Goal: Task Accomplishment & Management: Manage account settings

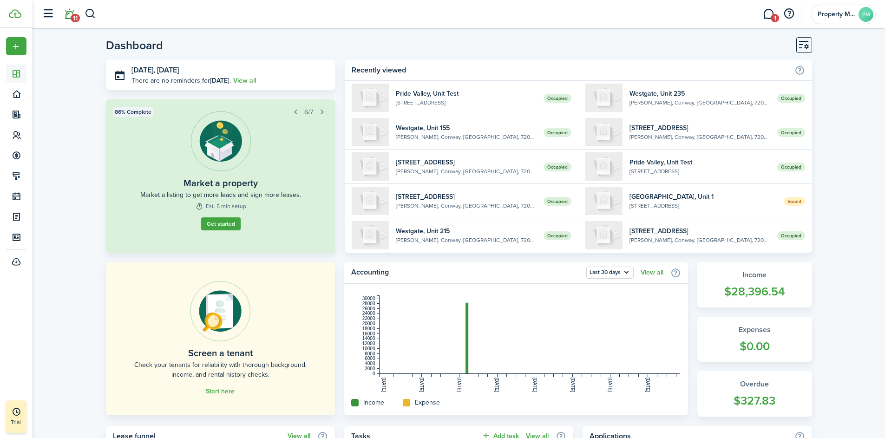
click at [71, 17] on link "11" at bounding box center [69, 14] width 18 height 24
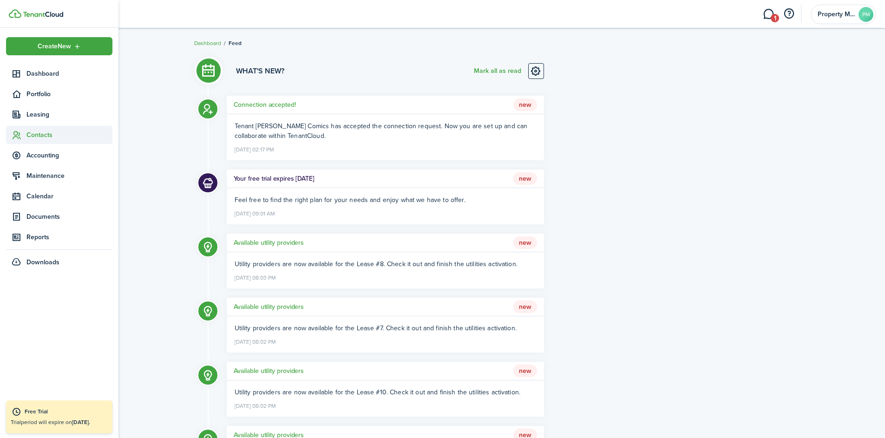
click at [42, 138] on span "Contacts" at bounding box center [69, 135] width 86 height 10
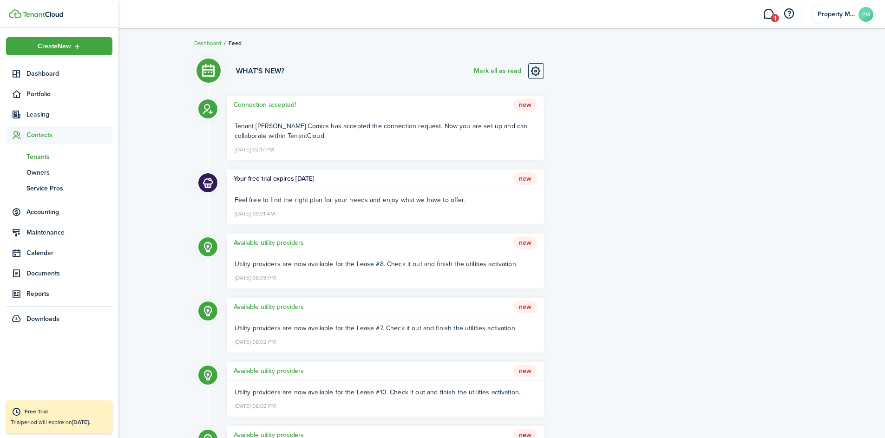
click at [42, 155] on span "Tenants" at bounding box center [69, 157] width 86 height 10
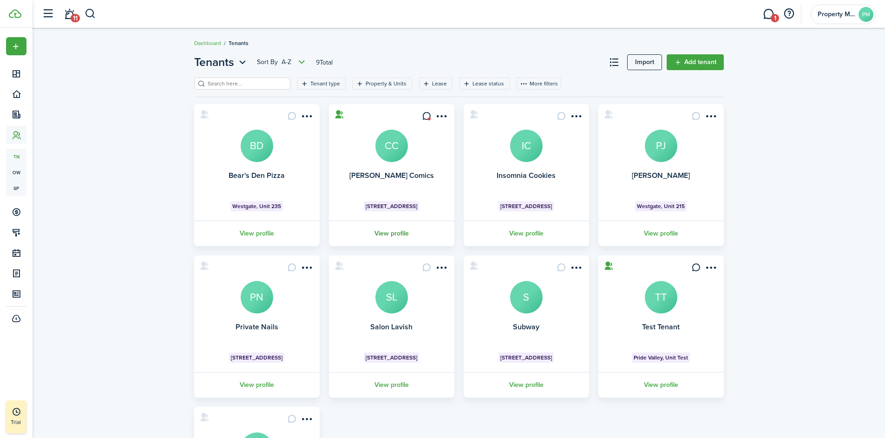
click at [403, 233] on link "View profile" at bounding box center [392, 234] width 128 height 26
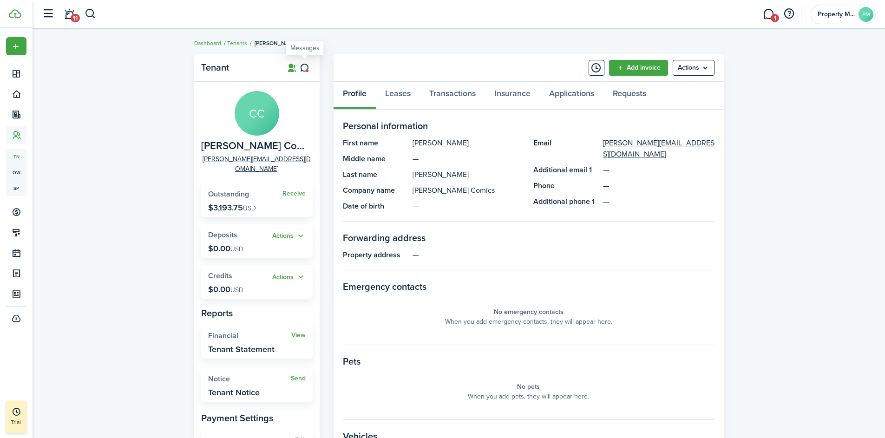
click at [304, 68] on icon at bounding box center [305, 67] width 10 height 9
click at [404, 96] on link "Leases" at bounding box center [398, 96] width 44 height 28
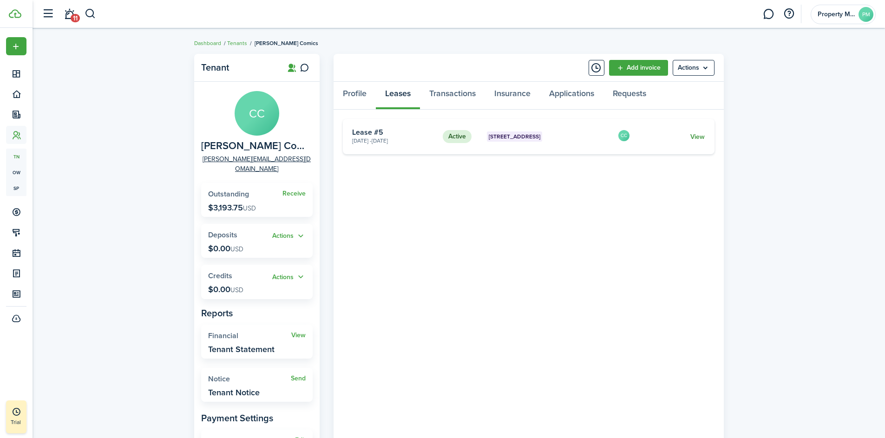
click at [697, 141] on link "View" at bounding box center [697, 137] width 14 height 10
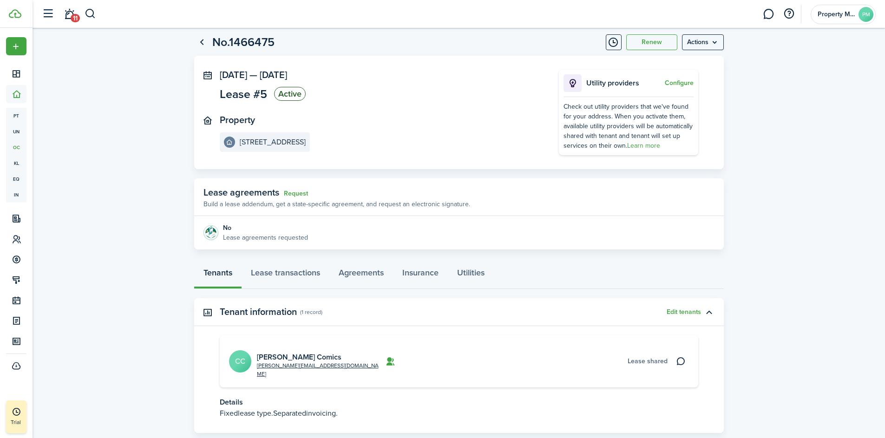
scroll to position [67, 0]
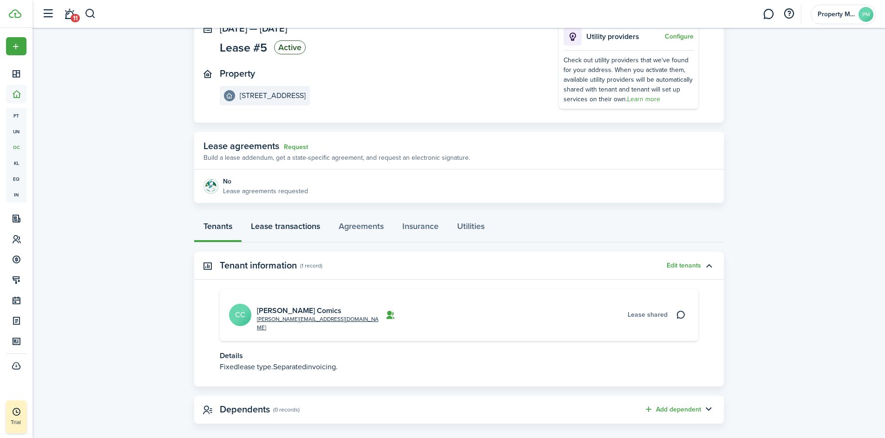
click at [302, 227] on link "Lease transactions" at bounding box center [286, 229] width 88 height 28
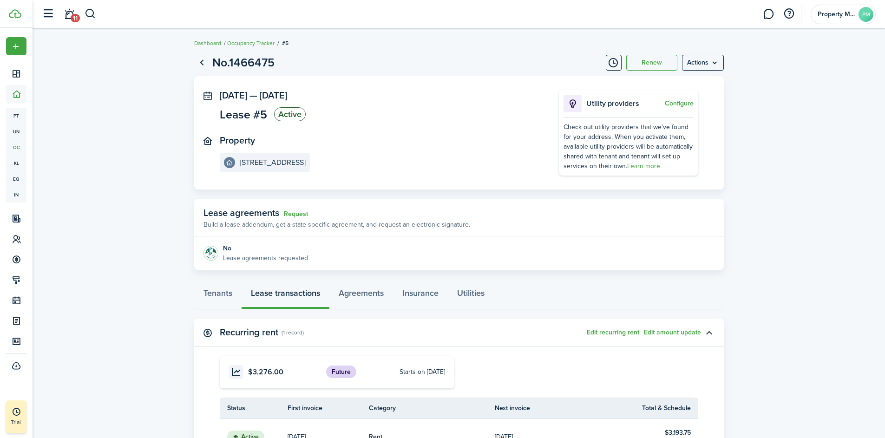
scroll to position [131, 0]
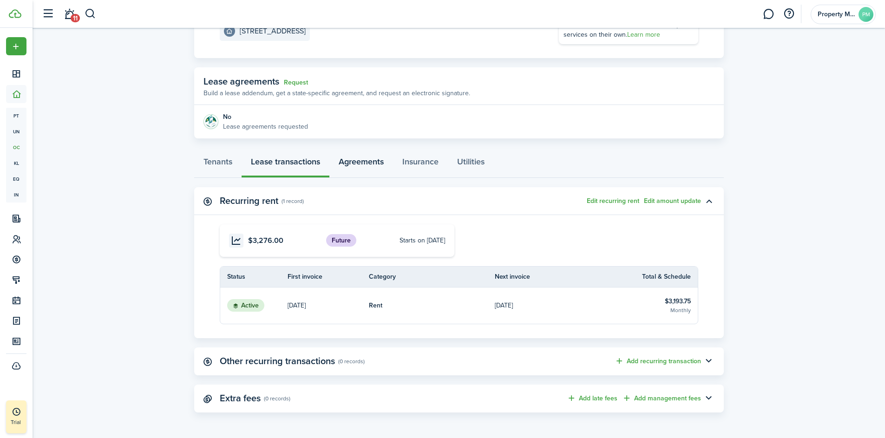
click at [336, 301] on link "[DATE]" at bounding box center [328, 306] width 81 height 36
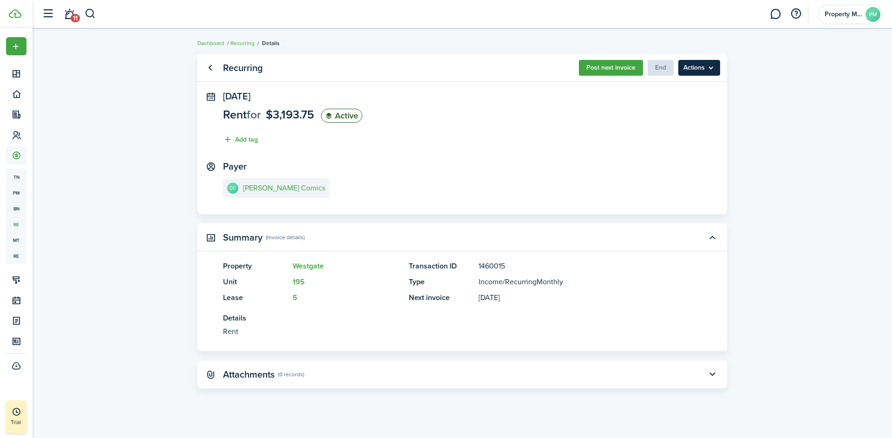
click at [698, 71] on menu-btn "Actions" at bounding box center [699, 68] width 42 height 16
click at [468, 152] on panel-main-body "[DATE] Rent for $3,193.75 Active Add tag Payer [PERSON_NAME] Comics" at bounding box center [462, 152] width 530 height 123
click at [208, 67] on link "Go back" at bounding box center [210, 68] width 16 height 16
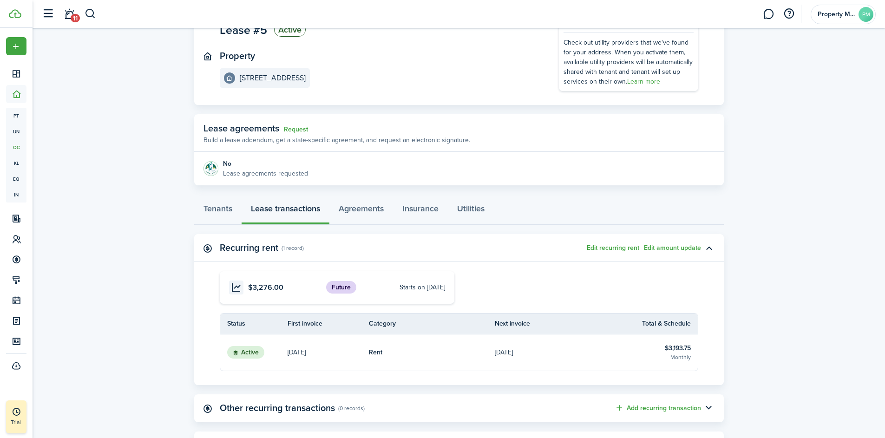
scroll to position [109, 0]
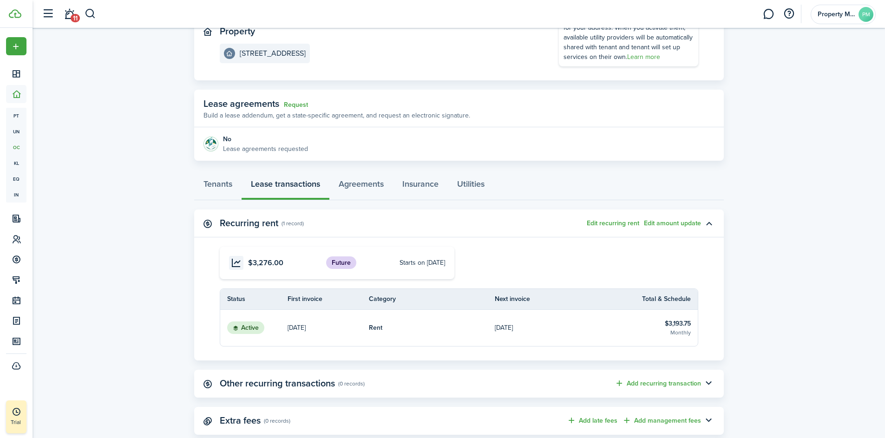
click at [539, 328] on link "[DATE]" at bounding box center [558, 328] width 126 height 36
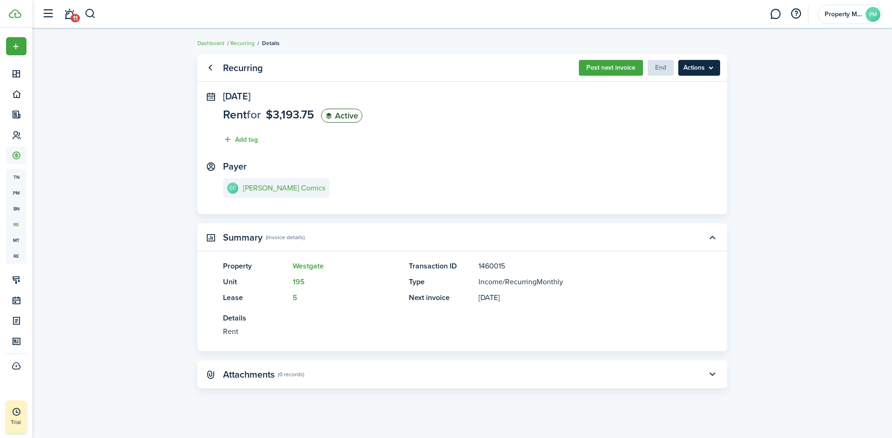
click at [705, 67] on menu-btn "Actions" at bounding box center [699, 68] width 42 height 16
click at [676, 152] on panel-main-body "[DATE] Rent for $3,193.75 Active Add tag Payer [PERSON_NAME] Comics" at bounding box center [462, 152] width 530 height 123
click at [214, 45] on link "Dashboard" at bounding box center [210, 43] width 27 height 8
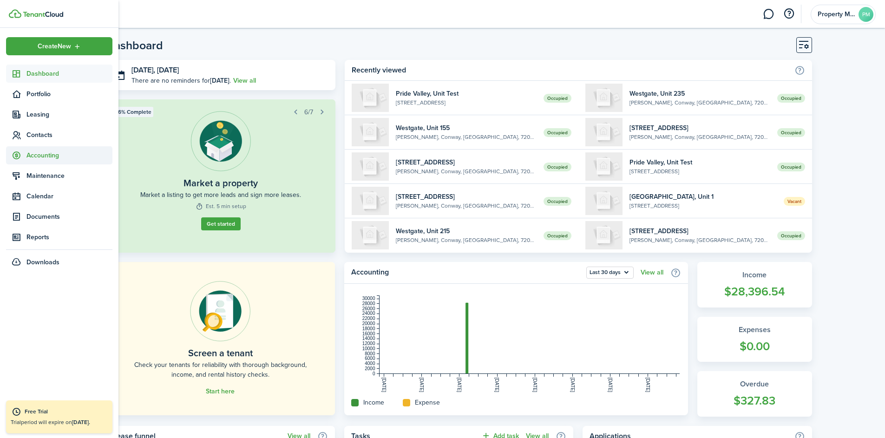
click at [40, 156] on span "Accounting" at bounding box center [69, 156] width 86 height 10
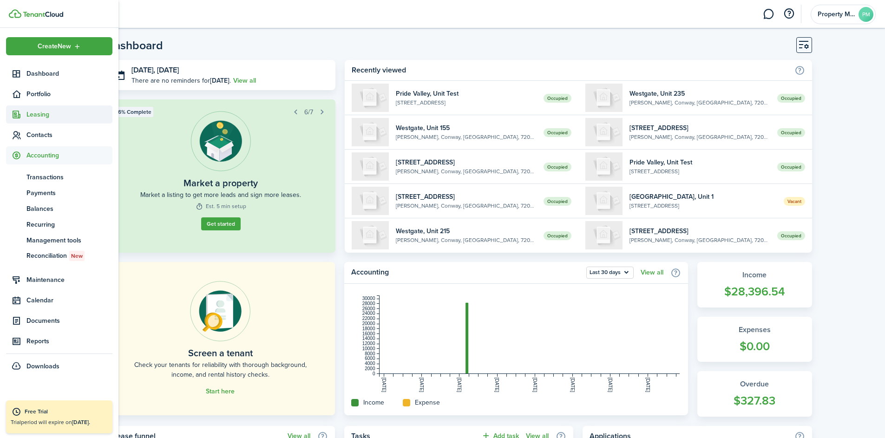
click at [35, 116] on span "Leasing" at bounding box center [69, 115] width 86 height 10
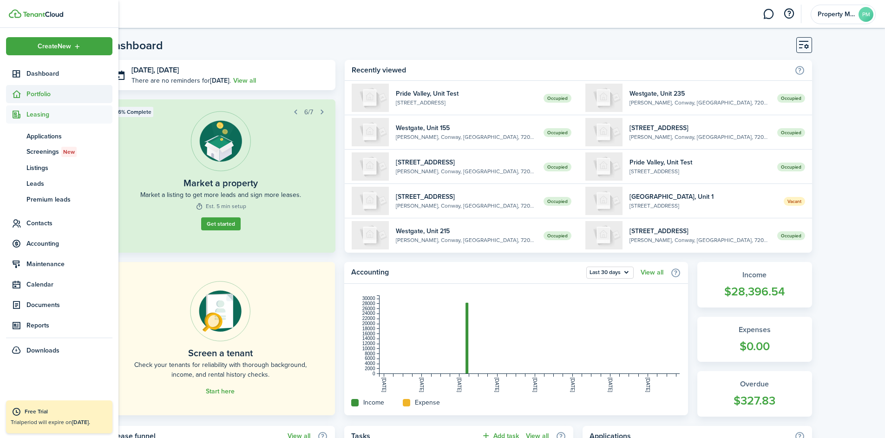
click at [38, 96] on span "Portfolio" at bounding box center [69, 94] width 86 height 10
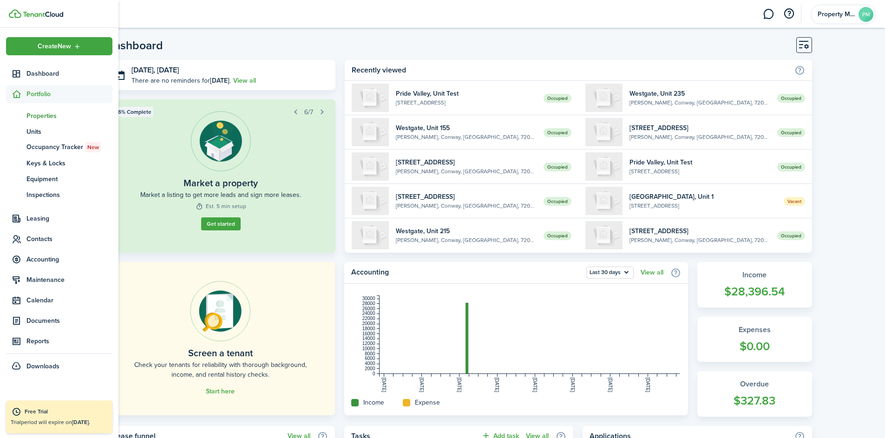
click at [42, 117] on span "Properties" at bounding box center [69, 116] width 86 height 10
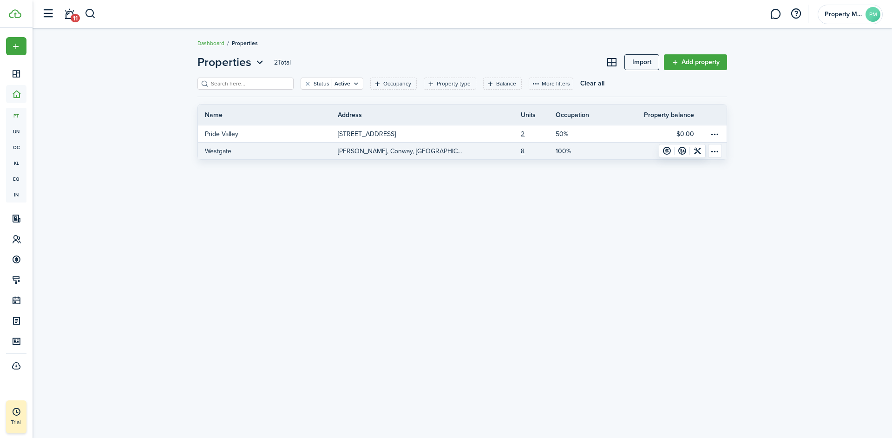
click at [332, 145] on link "Westgate" at bounding box center [268, 151] width 140 height 17
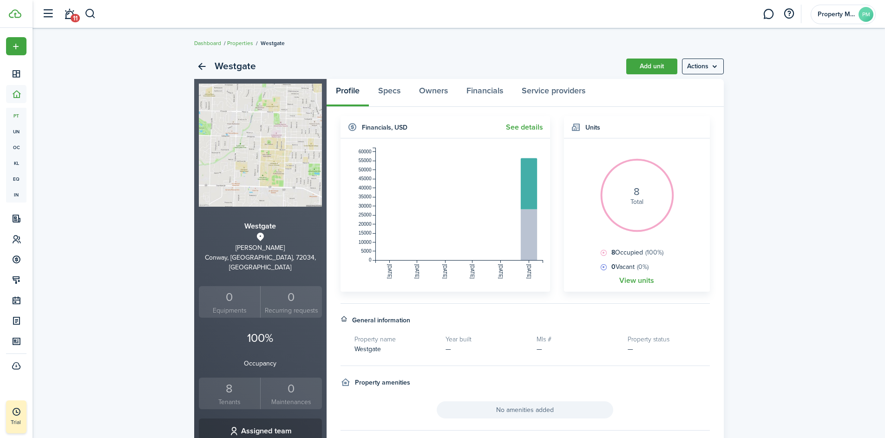
click at [230, 385] on div "8" at bounding box center [229, 389] width 57 height 18
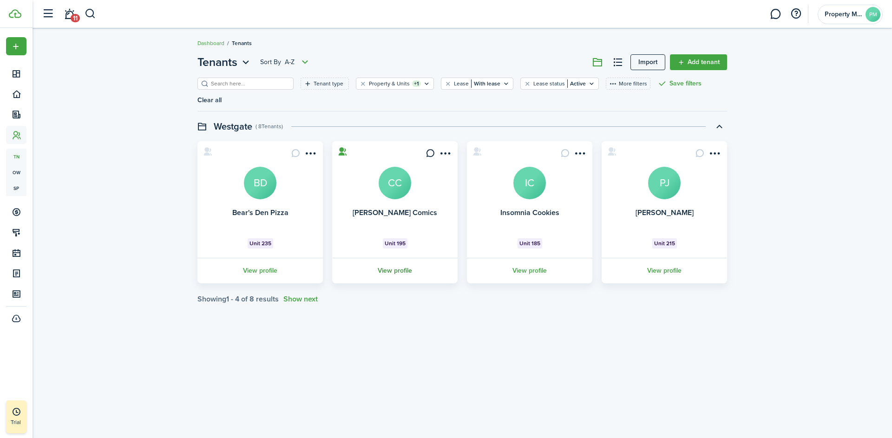
click at [395, 271] on link "View profile" at bounding box center [395, 271] width 128 height 26
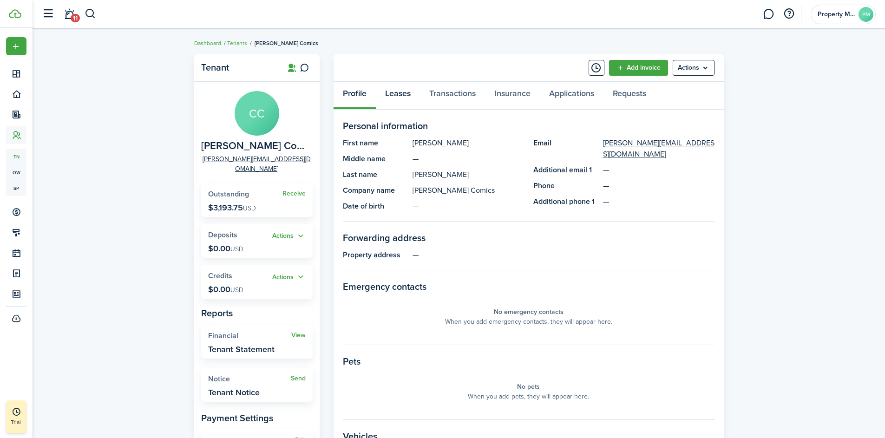
click at [398, 89] on link "Leases" at bounding box center [398, 96] width 44 height 28
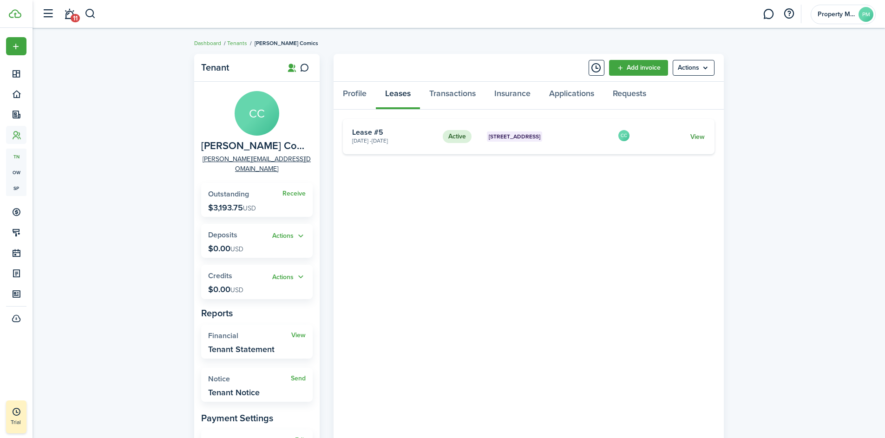
click at [702, 139] on link "View" at bounding box center [697, 137] width 14 height 10
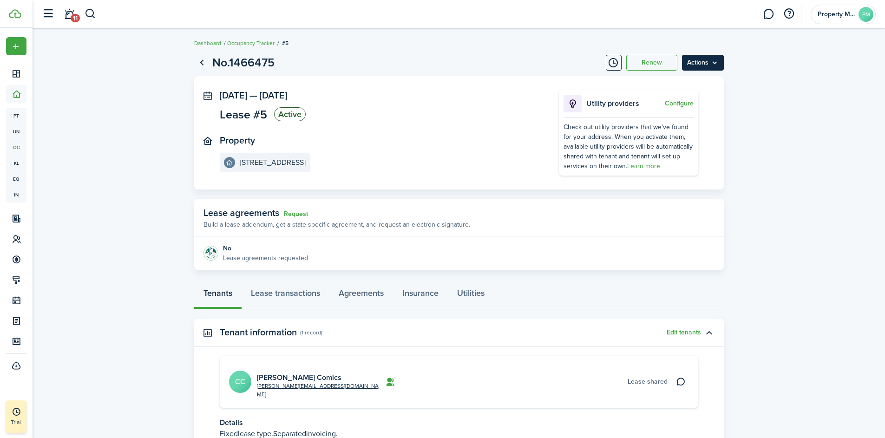
click at [710, 68] on menu-btn "Actions" at bounding box center [703, 63] width 42 height 16
click at [786, 301] on lease-view "No.1466475 Renew Actions [DATE] — [DATE] Lease #5 Active Property [GEOGRAPHIC_D…" at bounding box center [459, 272] width 853 height 446
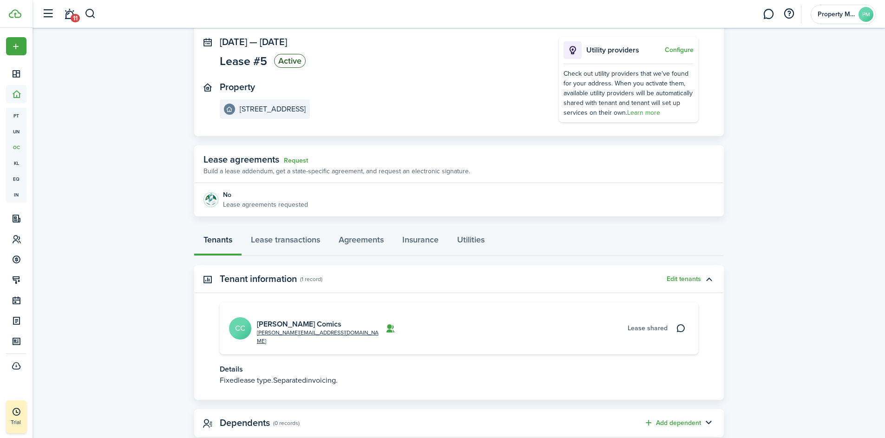
scroll to position [67, 0]
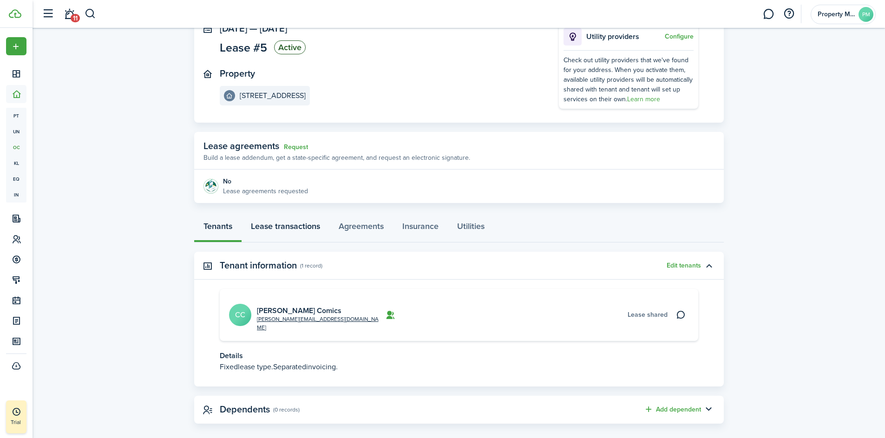
click at [293, 225] on link "Lease transactions" at bounding box center [286, 229] width 88 height 28
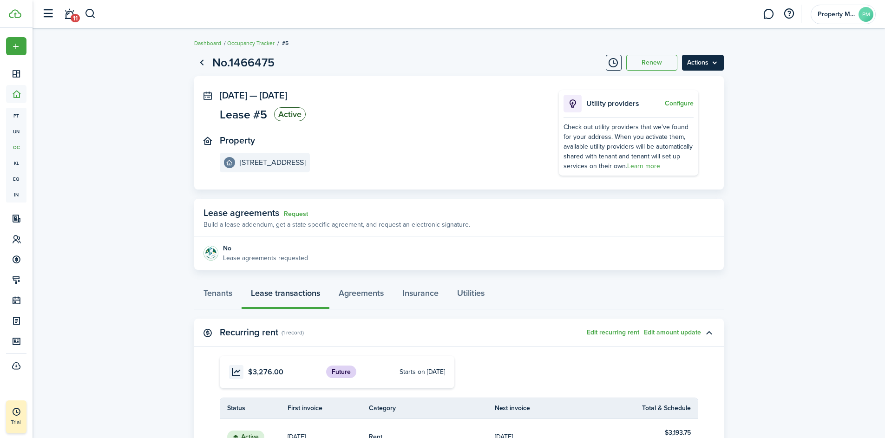
click at [717, 64] on menu-btn "Actions" at bounding box center [703, 63] width 42 height 16
click at [666, 139] on button "Delete" at bounding box center [683, 132] width 81 height 16
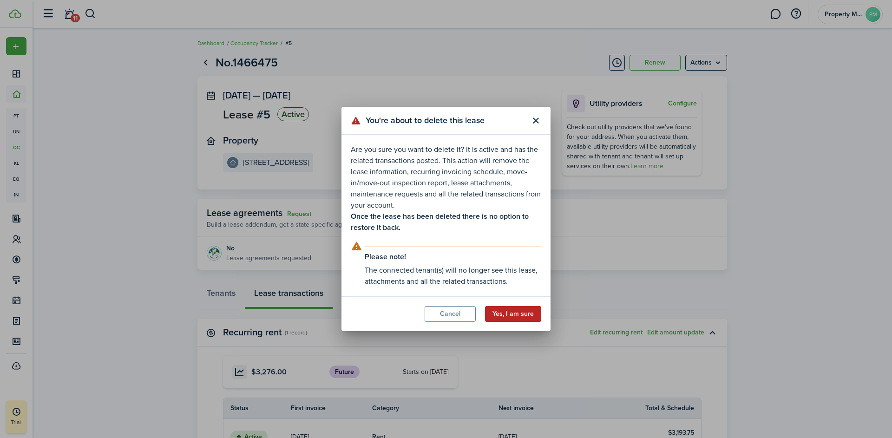
click at [517, 311] on button "Yes, I am sure" at bounding box center [513, 314] width 56 height 16
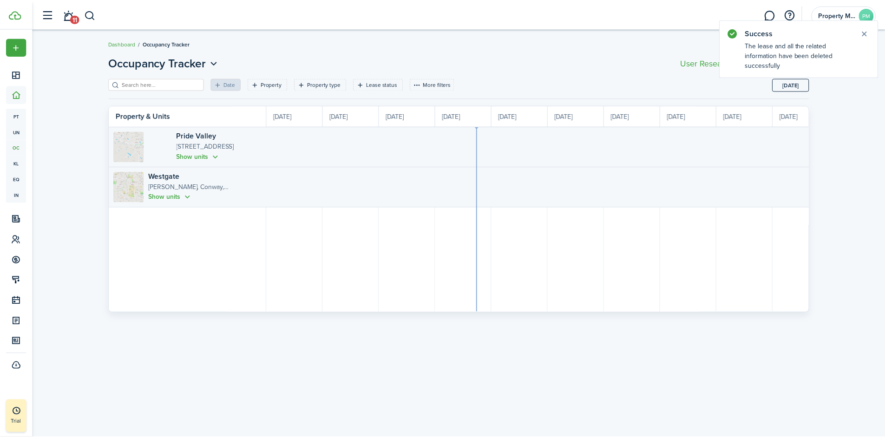
scroll to position [0, 170]
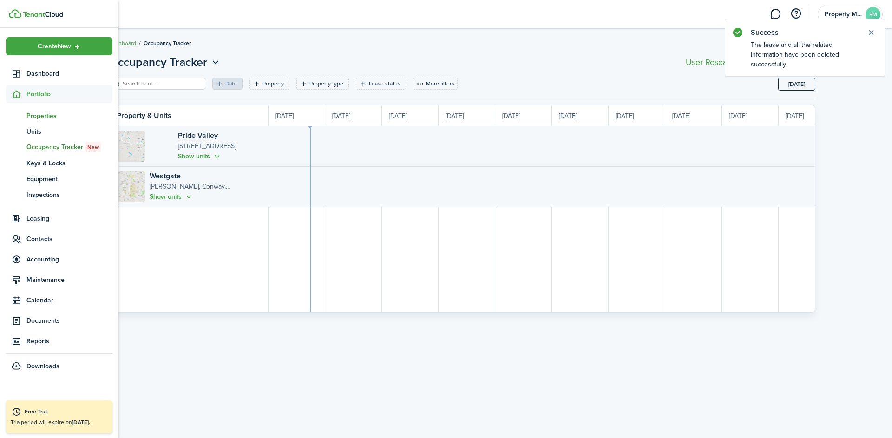
click at [38, 117] on span "Properties" at bounding box center [69, 116] width 86 height 10
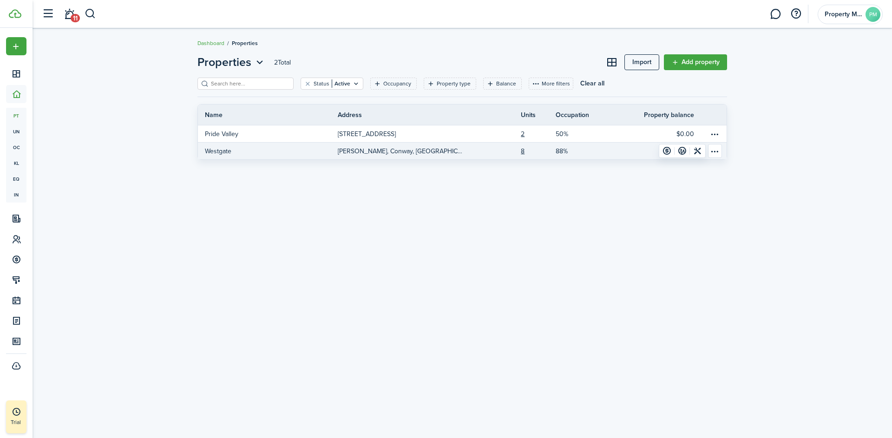
click at [394, 151] on p "[PERSON_NAME], Conway, [GEOGRAPHIC_DATA], 72034, [GEOGRAPHIC_DATA]" at bounding box center [401, 151] width 126 height 10
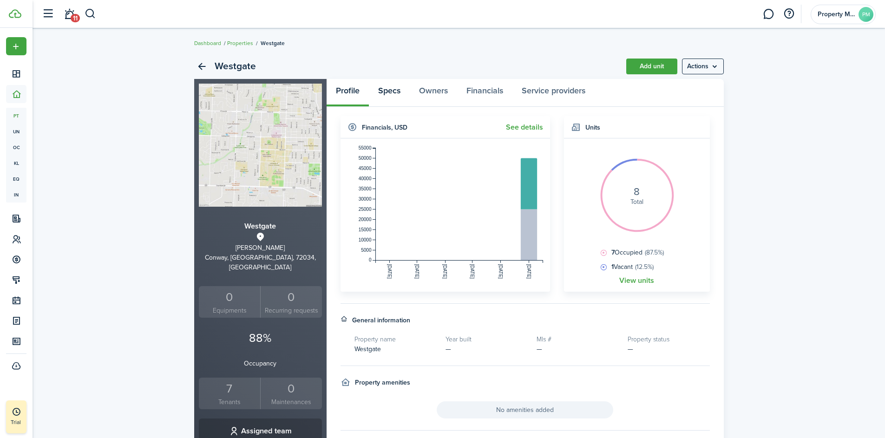
click at [396, 91] on link "Specs" at bounding box center [389, 93] width 41 height 28
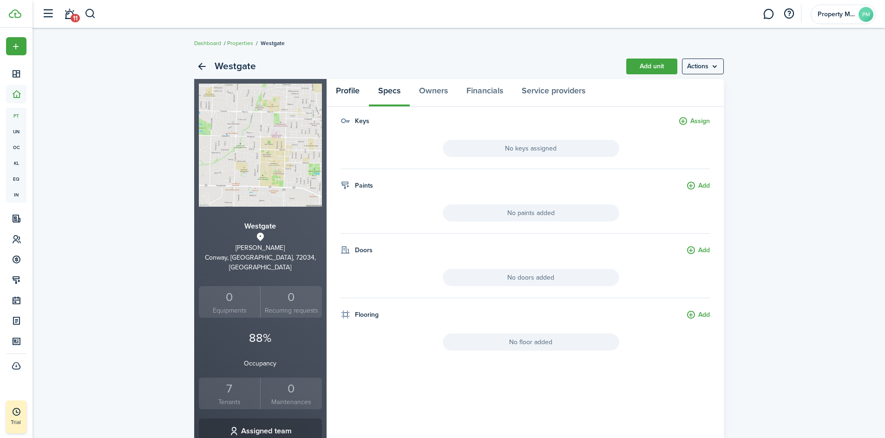
click at [350, 91] on link "Profile" at bounding box center [348, 93] width 42 height 28
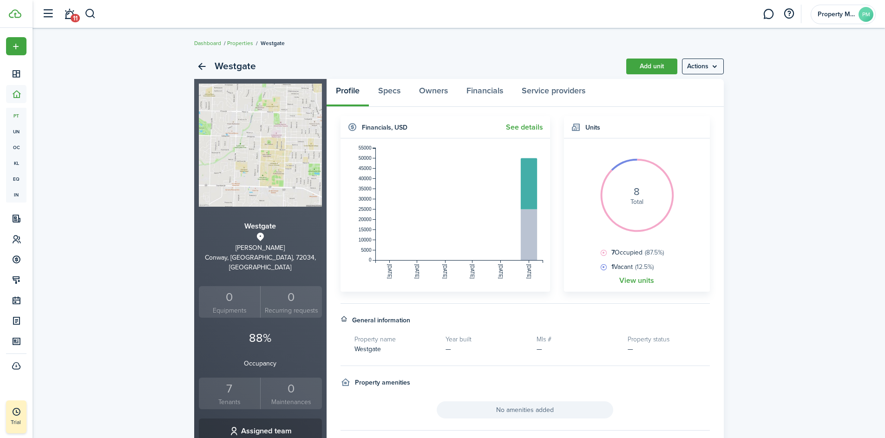
click at [632, 286] on widget-body "8 Total 7 Occupied (87.5%) 1 Vacant (12.5%) View units" at bounding box center [637, 214] width 146 height 153
click at [631, 282] on link "View units" at bounding box center [636, 280] width 35 height 8
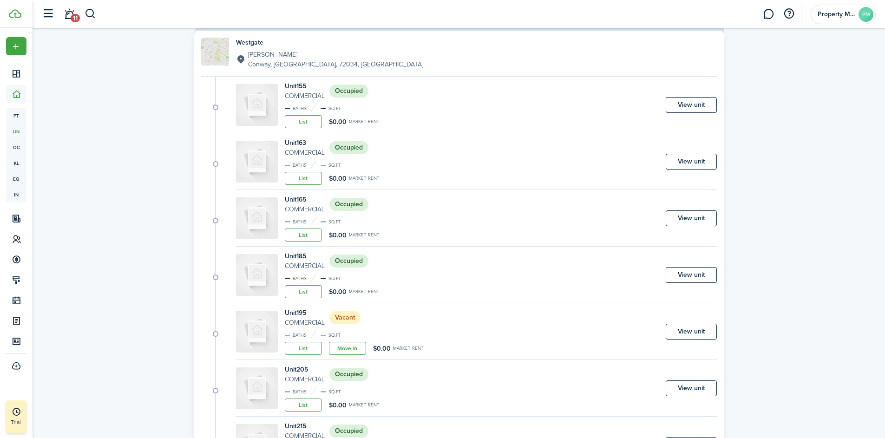
scroll to position [200, 0]
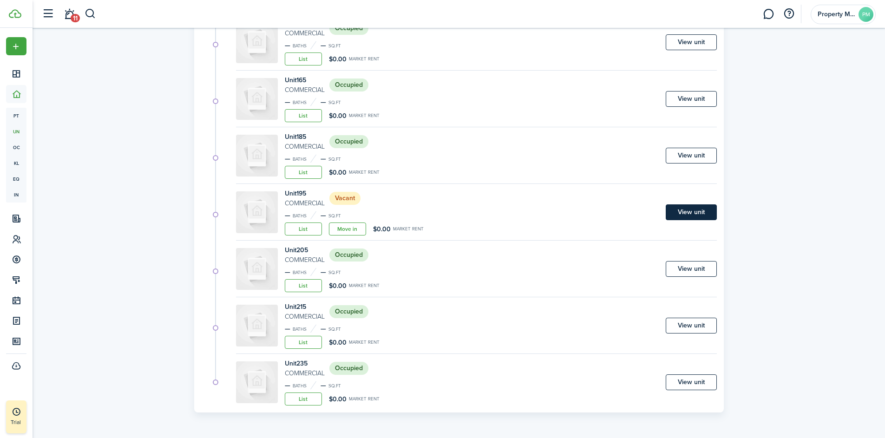
click at [693, 213] on link "View unit" at bounding box center [691, 212] width 51 height 16
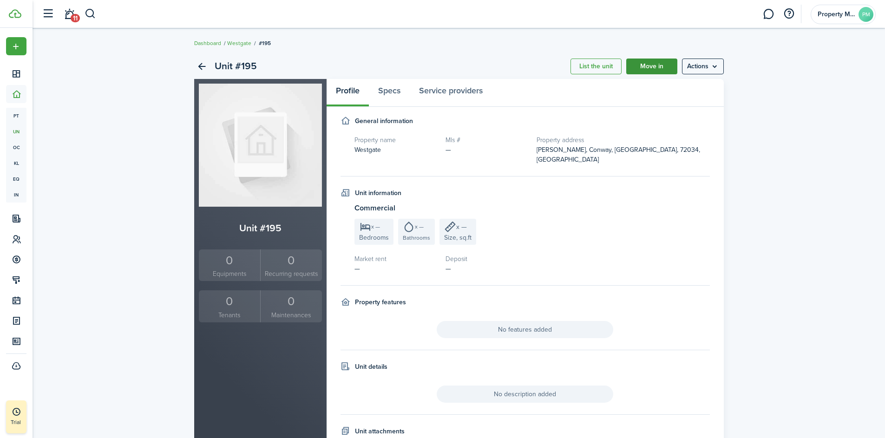
click at [652, 70] on link "Move in" at bounding box center [651, 67] width 51 height 16
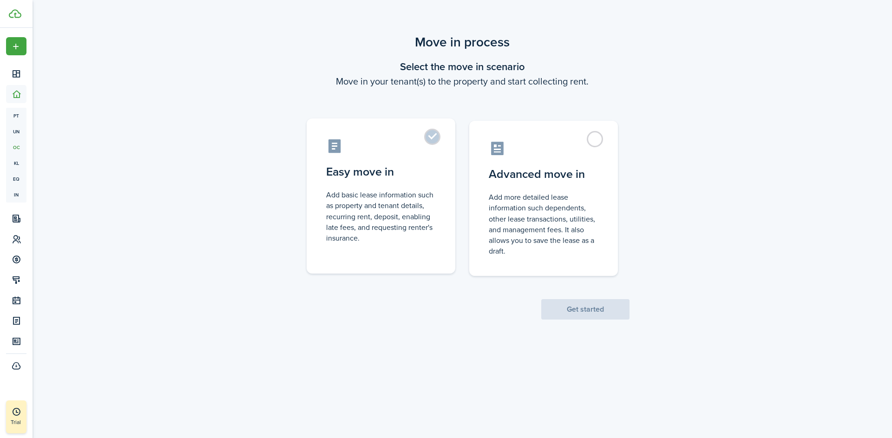
click at [423, 144] on control-radio-card-icon at bounding box center [381, 146] width 110 height 16
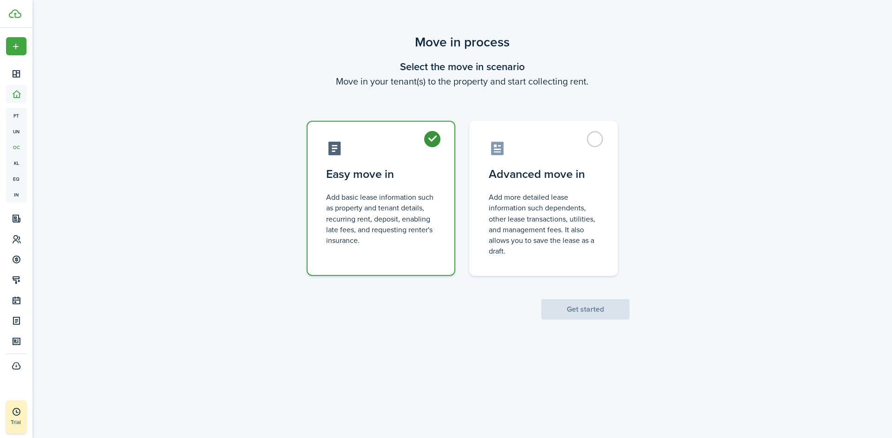
radio input "true"
click at [581, 313] on button "Get started" at bounding box center [585, 309] width 88 height 20
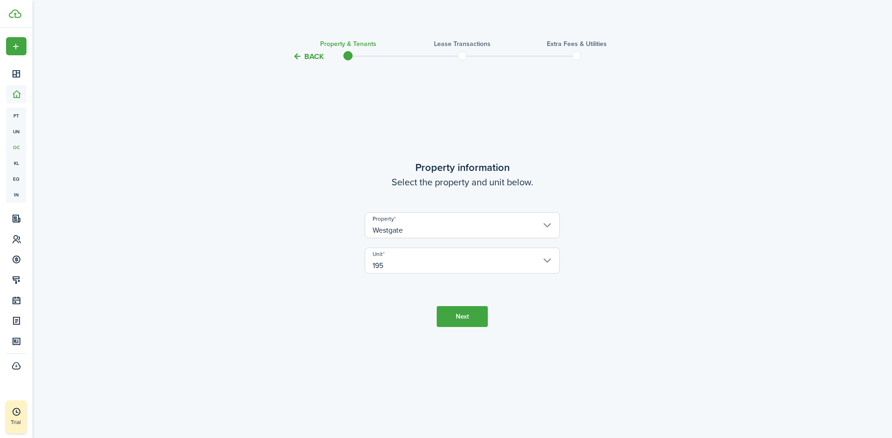
click at [457, 318] on button "Next" at bounding box center [462, 316] width 51 height 21
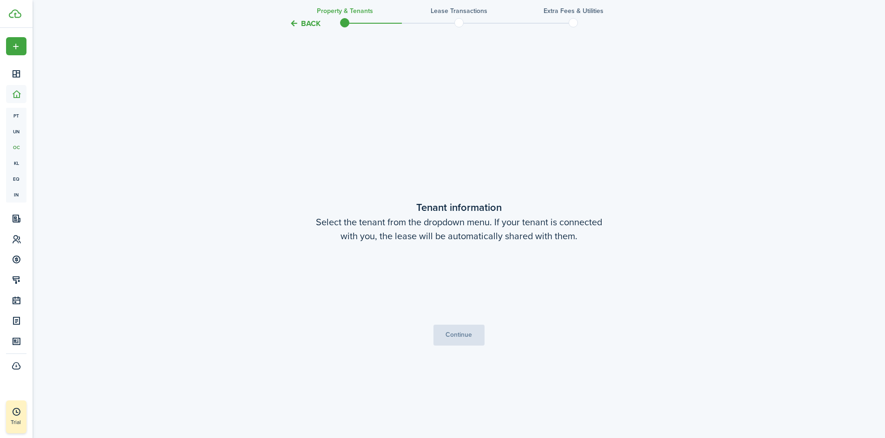
scroll to position [375, 0]
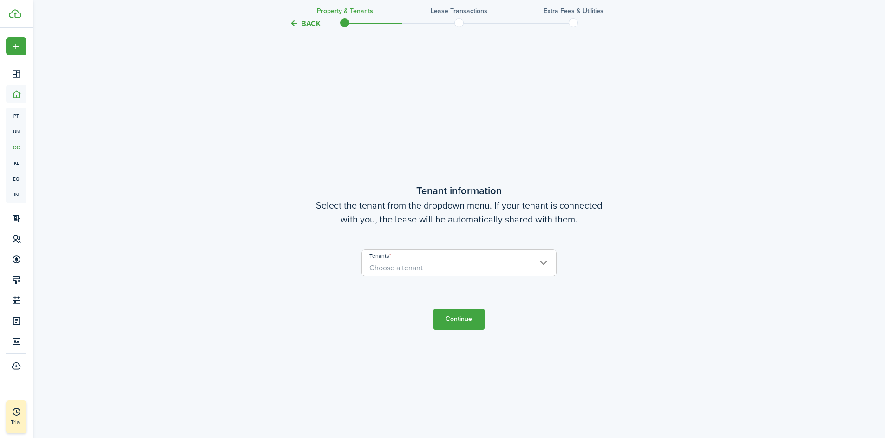
click at [427, 269] on span "Choose a tenant" at bounding box center [459, 268] width 194 height 16
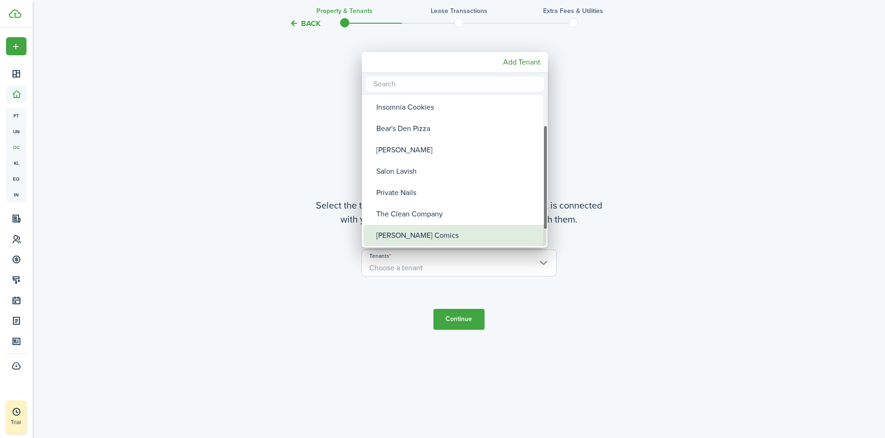
click at [427, 233] on div "[PERSON_NAME] Comics" at bounding box center [458, 235] width 164 height 21
type input "[PERSON_NAME] Comics"
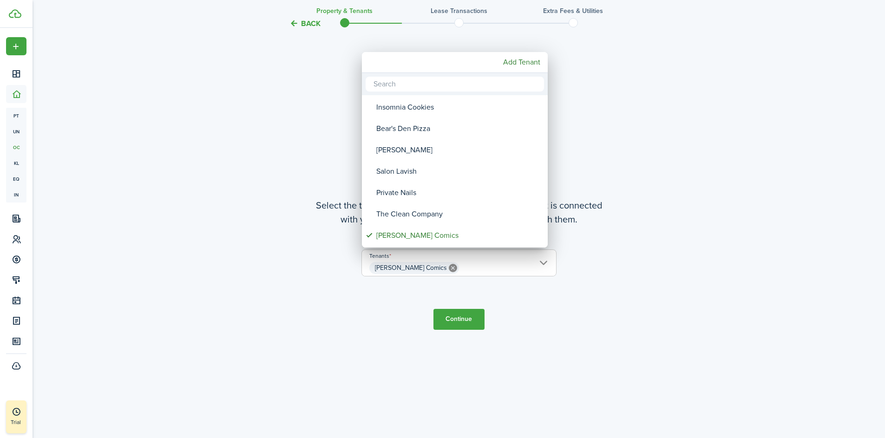
click at [459, 320] on div at bounding box center [443, 219] width 1034 height 587
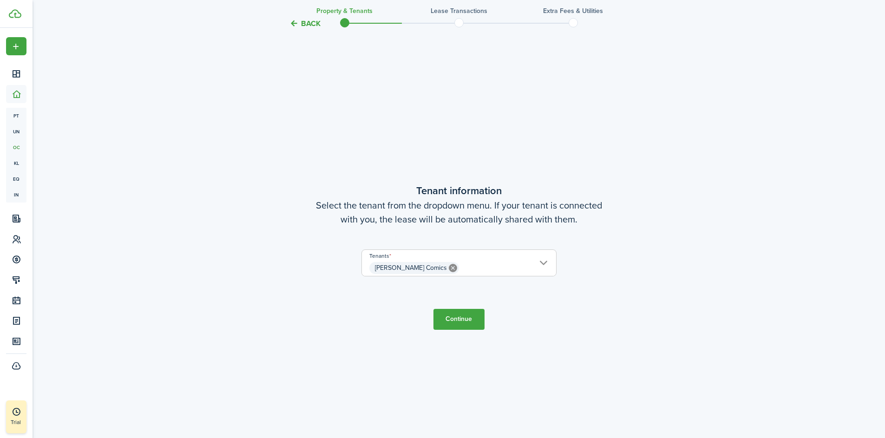
click at [459, 320] on button "Continue" at bounding box center [458, 319] width 51 height 21
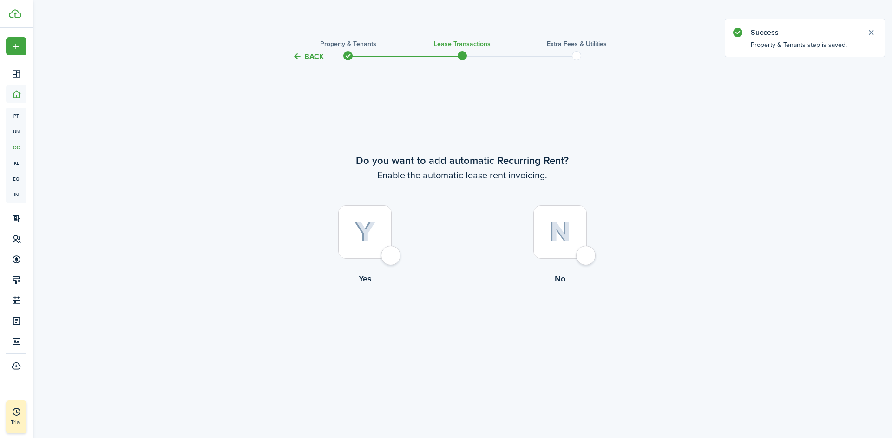
click at [391, 259] on div at bounding box center [364, 231] width 53 height 53
radio input "true"
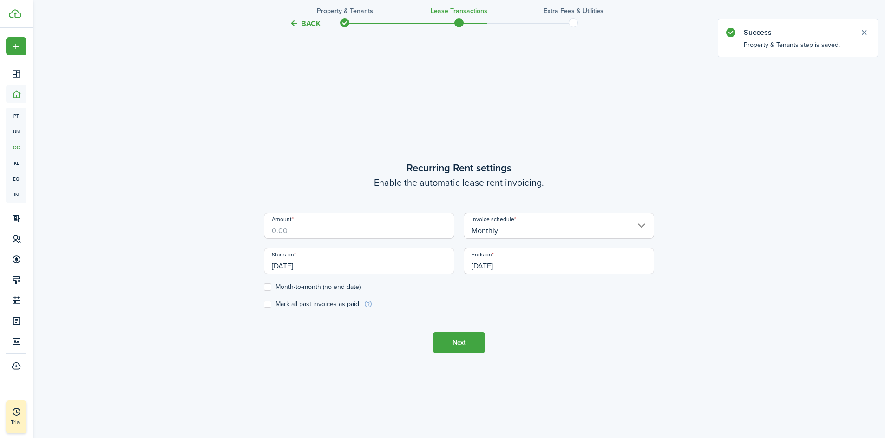
scroll to position [375, 0]
click at [311, 228] on input "Amount" at bounding box center [359, 225] width 190 height 26
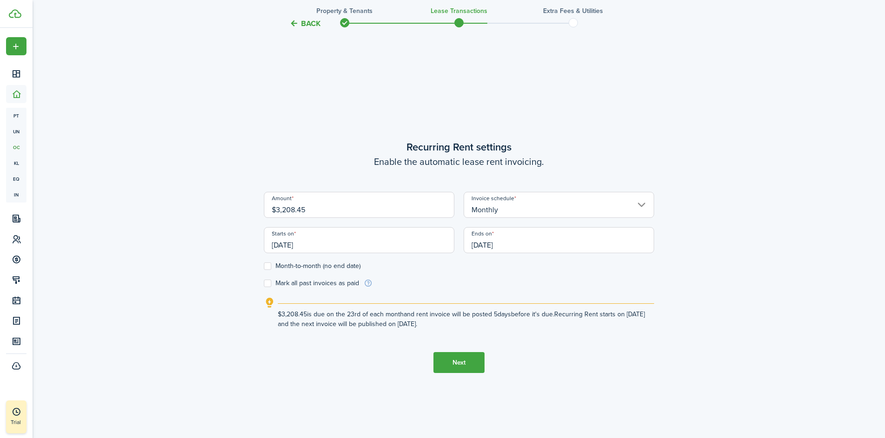
click at [616, 203] on input "Monthly" at bounding box center [559, 205] width 190 height 26
type input "$3,208.45"
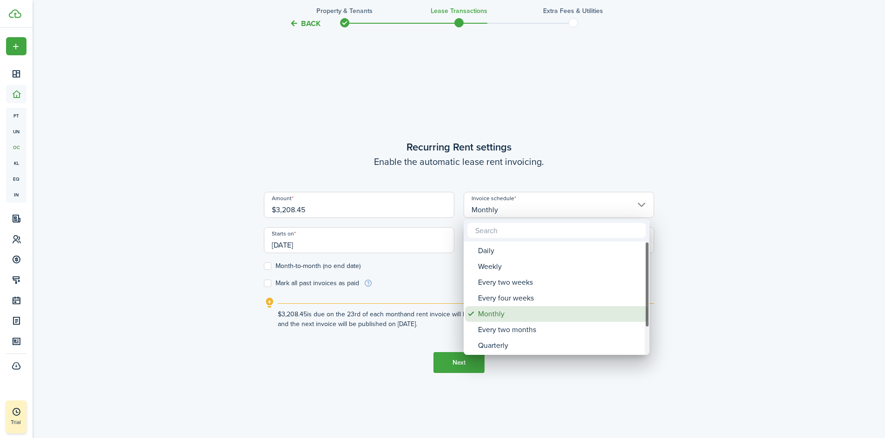
click at [524, 314] on div "Monthly" at bounding box center [560, 314] width 164 height 16
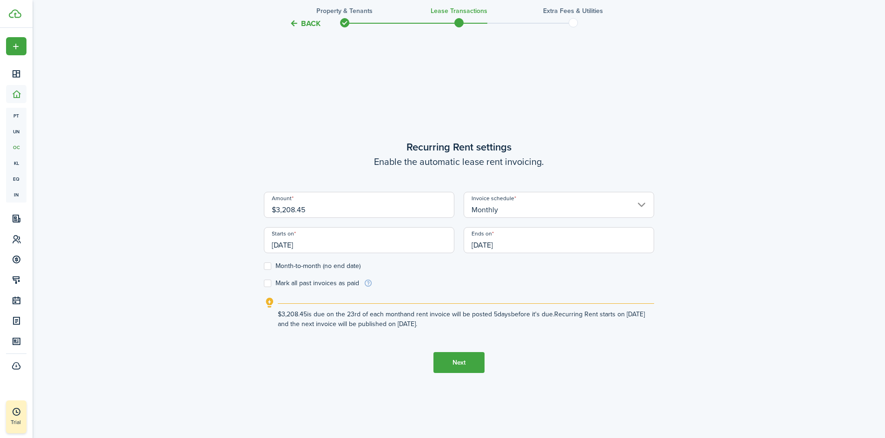
click at [349, 244] on input "[DATE]" at bounding box center [359, 240] width 190 height 26
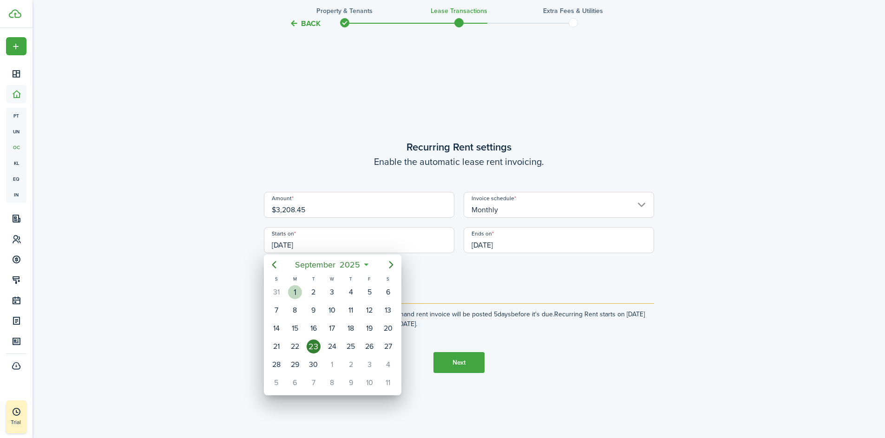
click at [293, 291] on div "1" at bounding box center [295, 292] width 14 height 14
type input "[DATE]"
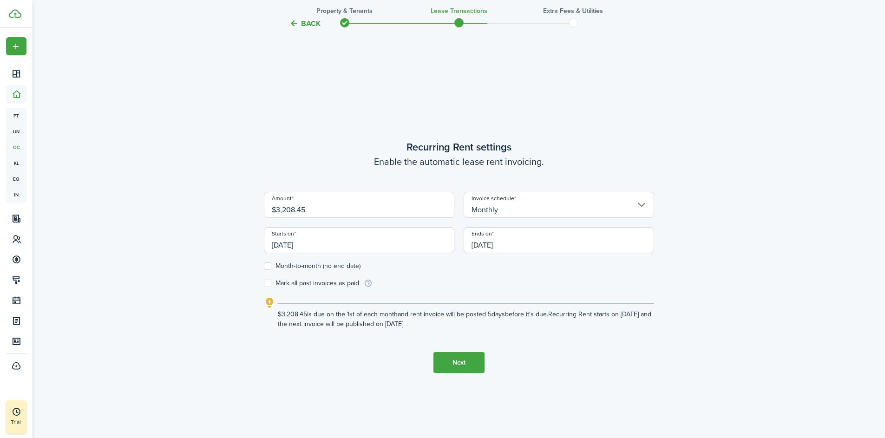
click at [505, 245] on input "[DATE]" at bounding box center [559, 240] width 190 height 26
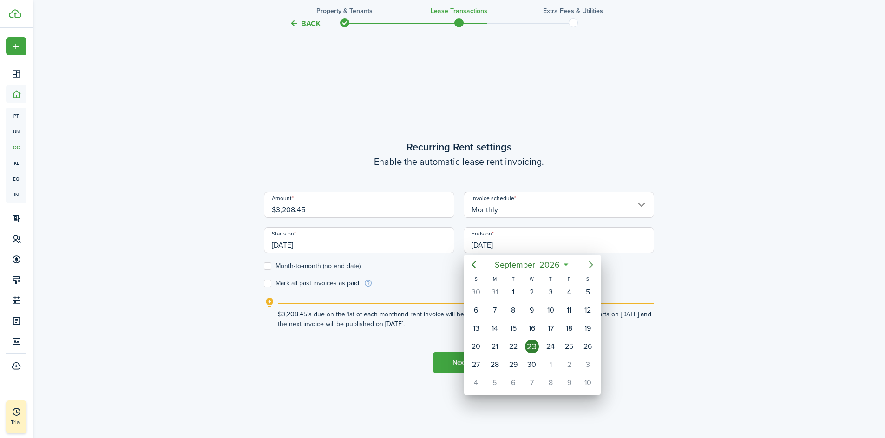
click at [588, 264] on icon "Next page" at bounding box center [590, 264] width 11 height 11
click at [553, 365] on div "31" at bounding box center [551, 365] width 14 height 14
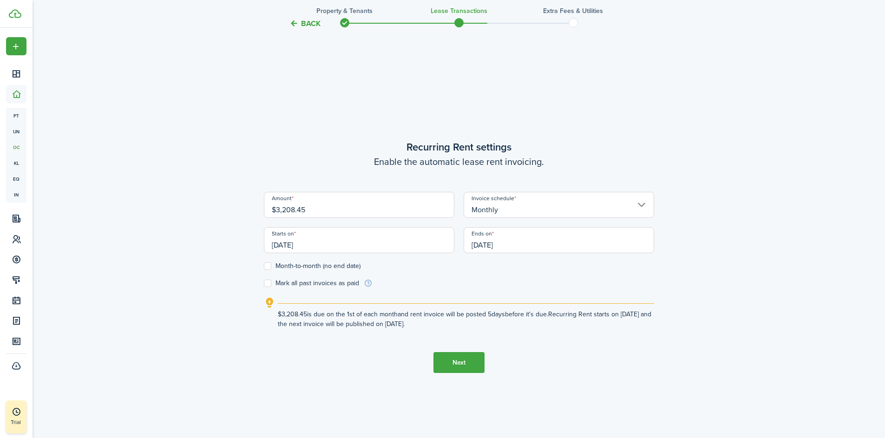
type input "[DATE]"
click at [268, 284] on label "Mark all past invoices as paid" at bounding box center [311, 283] width 95 height 7
click at [264, 284] on input "Mark all past invoices as paid" at bounding box center [263, 283] width 0 height 0
checkbox input "true"
click at [466, 364] on button "Next" at bounding box center [458, 362] width 51 height 21
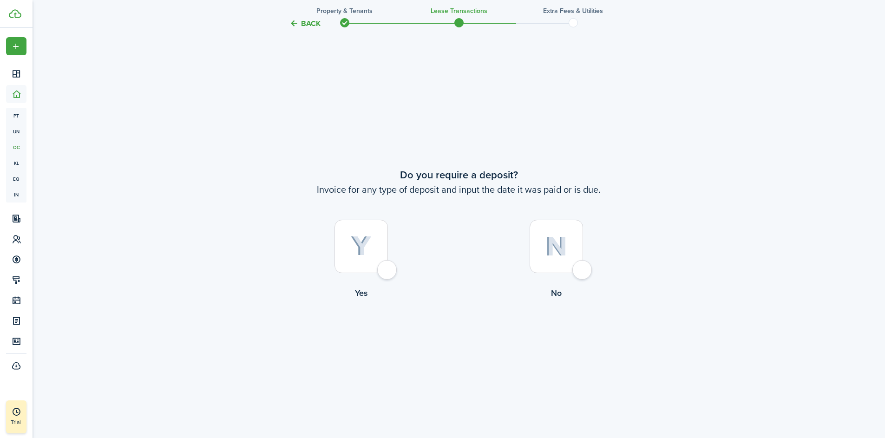
scroll to position [814, 0]
click at [583, 269] on div at bounding box center [556, 244] width 53 height 53
radio input "true"
click at [387, 269] on div at bounding box center [361, 245] width 53 height 53
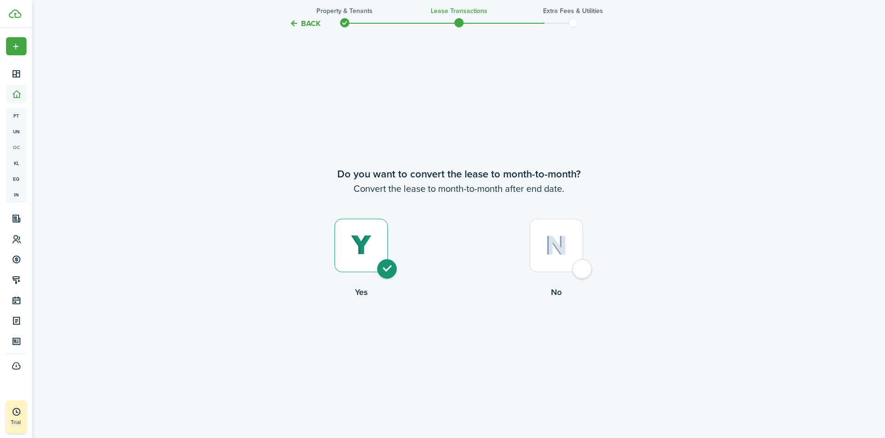
radio input "true"
click at [458, 342] on button "Continue" at bounding box center [458, 336] width 51 height 21
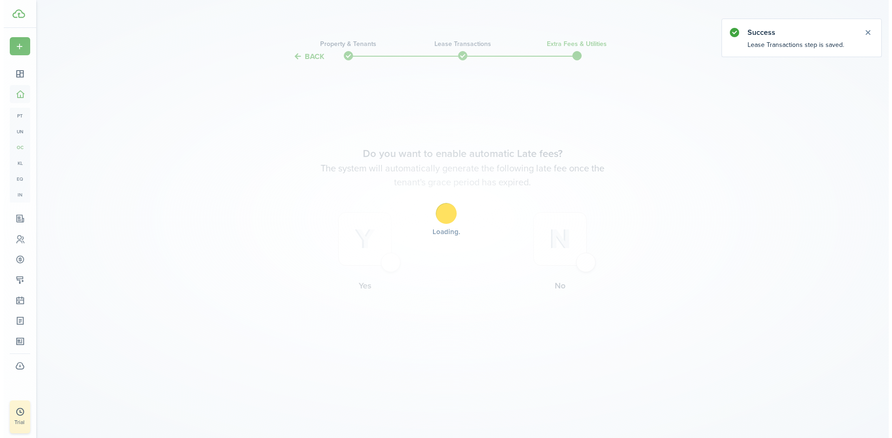
scroll to position [0, 0]
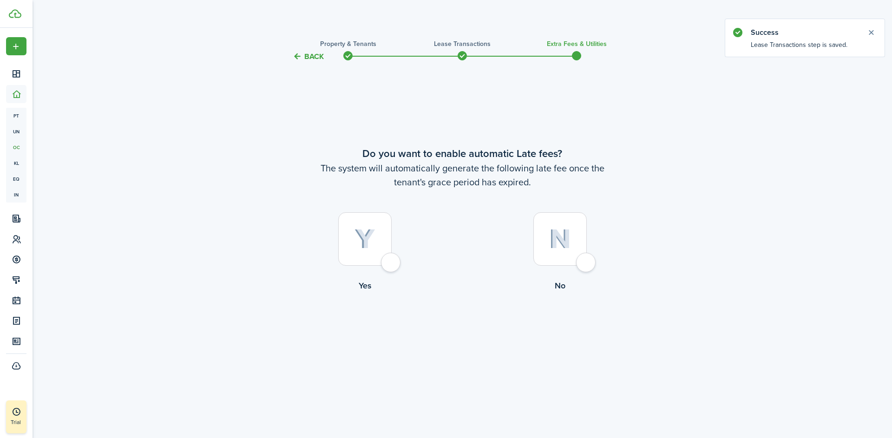
click at [585, 266] on div at bounding box center [559, 238] width 53 height 53
radio input "true"
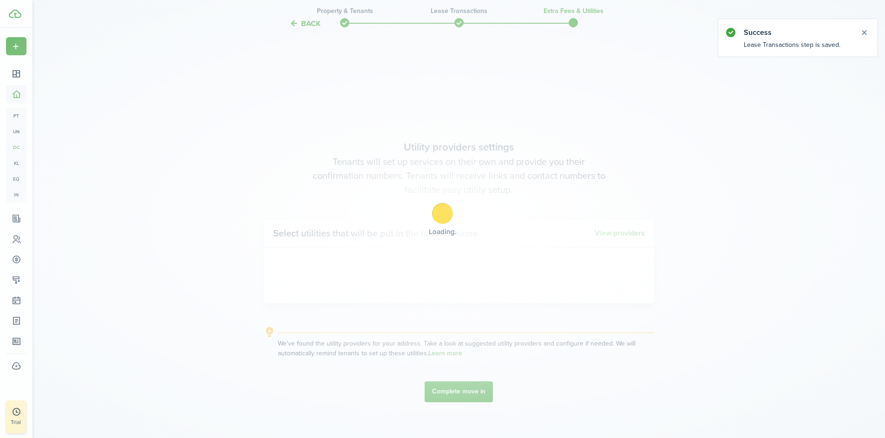
scroll to position [375, 0]
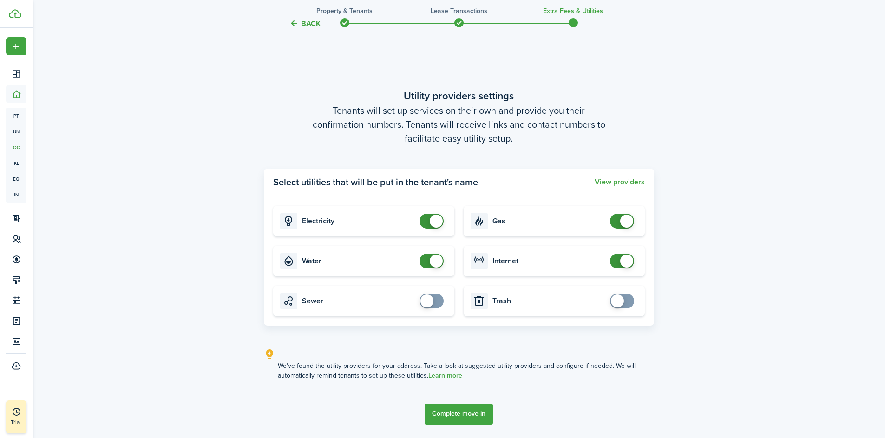
checkbox input "false"
click at [432, 228] on span at bounding box center [431, 221] width 9 height 15
checkbox input "false"
click at [434, 264] on span at bounding box center [436, 261] width 13 height 13
checkbox input "false"
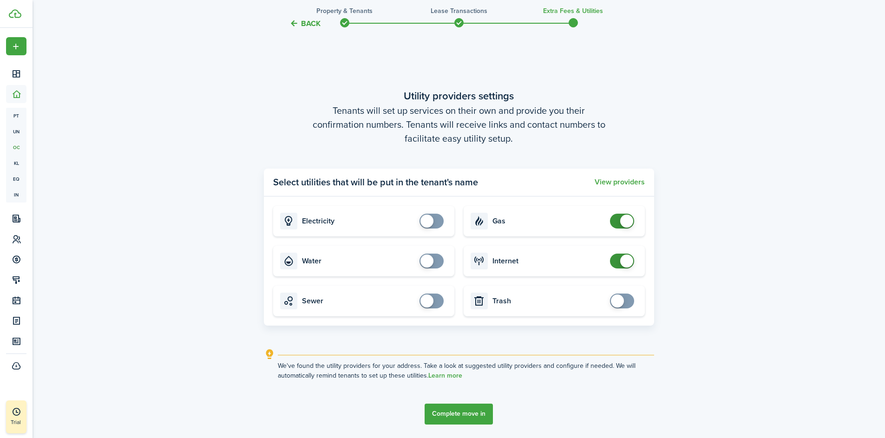
click at [621, 220] on span at bounding box center [626, 221] width 13 height 13
checkbox input "false"
click at [621, 262] on span at bounding box center [626, 261] width 13 height 13
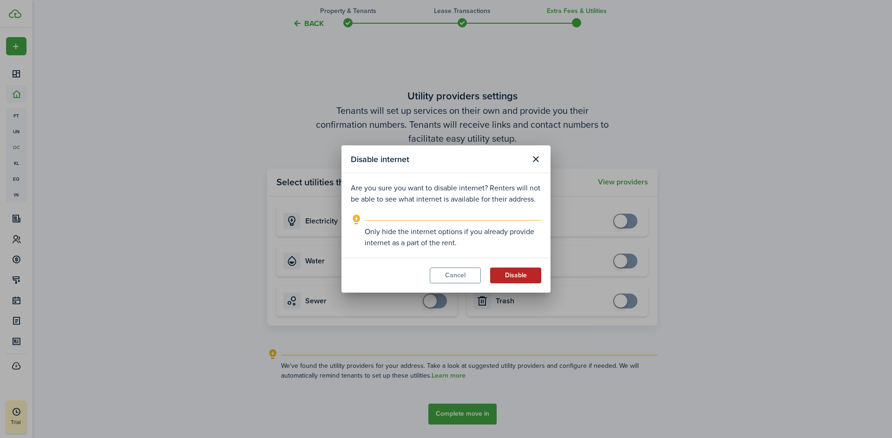
click at [518, 277] on button "Disable" at bounding box center [515, 276] width 51 height 16
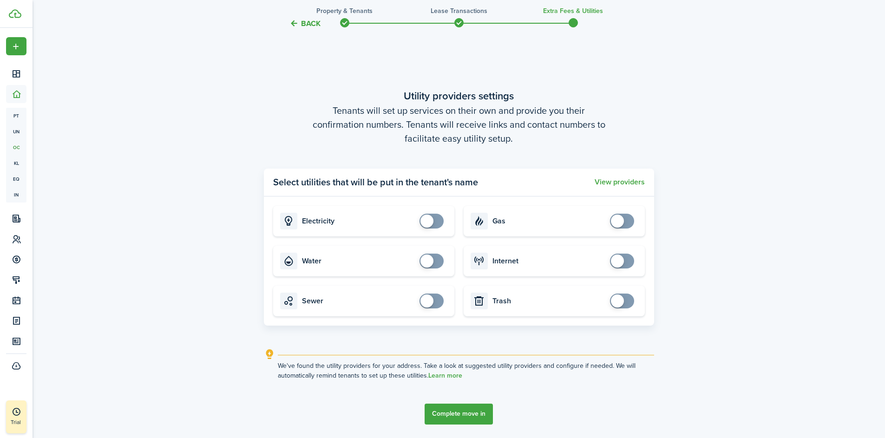
click at [464, 414] on button "Complete move in" at bounding box center [459, 414] width 68 height 21
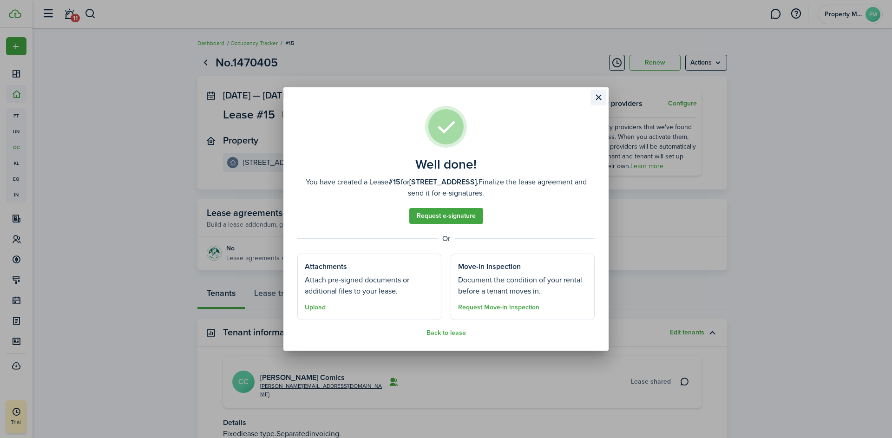
click at [599, 96] on button "Close modal" at bounding box center [599, 98] width 16 height 16
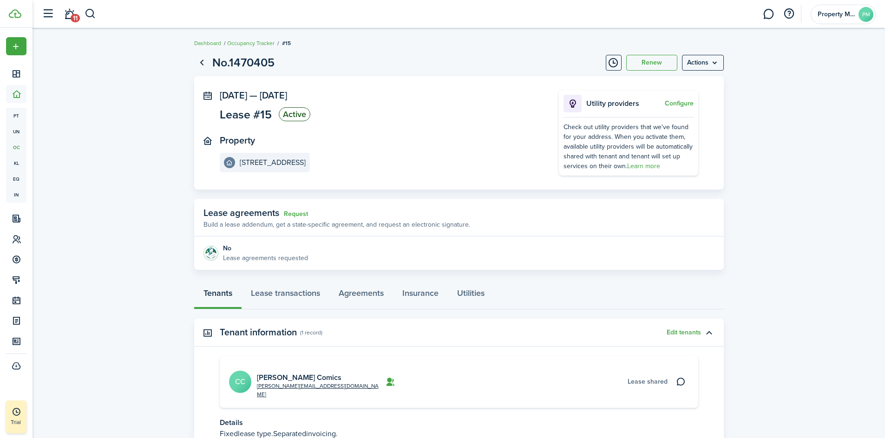
scroll to position [67, 0]
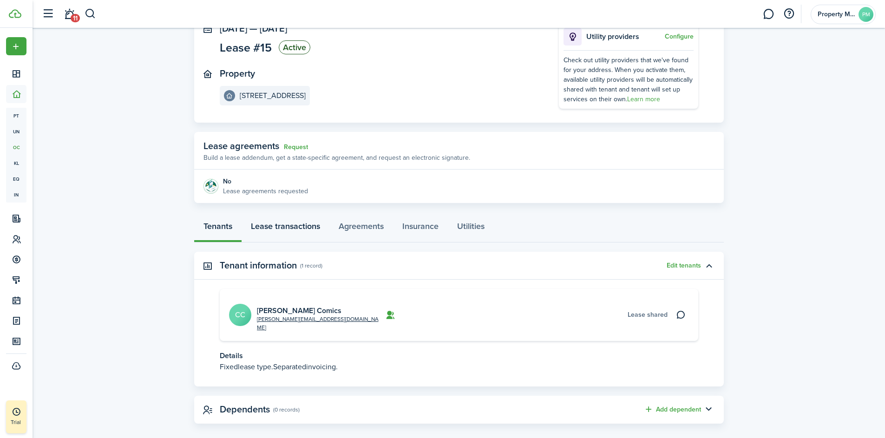
click at [283, 226] on link "Lease transactions" at bounding box center [286, 229] width 88 height 28
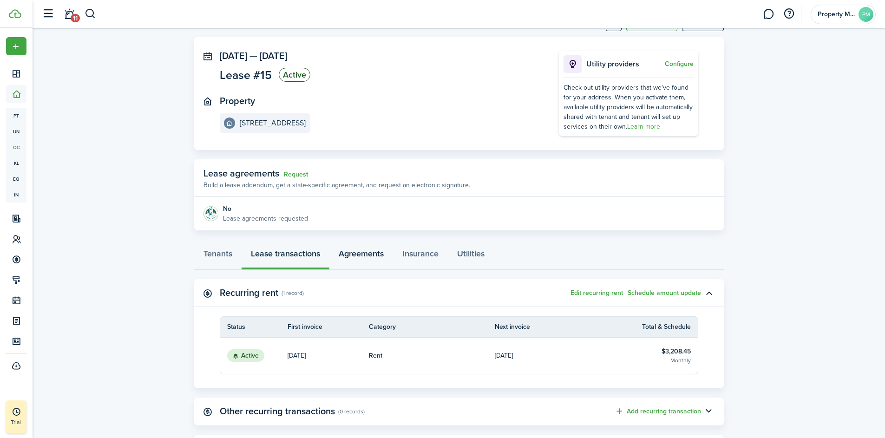
scroll to position [53, 0]
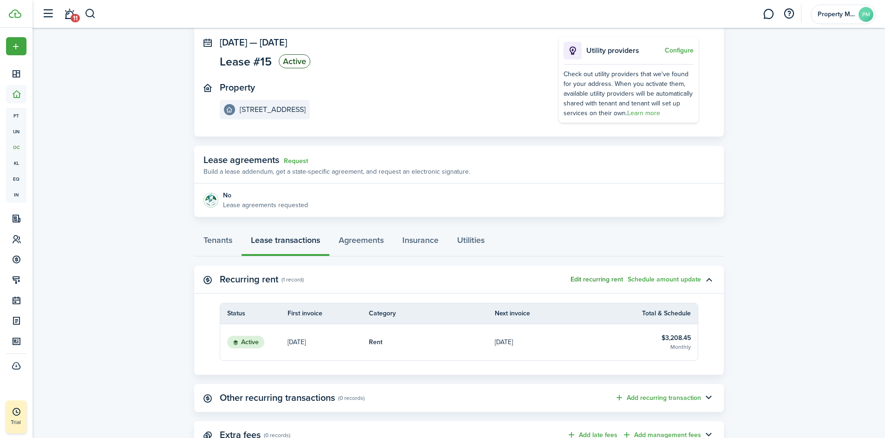
click at [584, 282] on button "Edit recurring rent" at bounding box center [597, 279] width 52 height 7
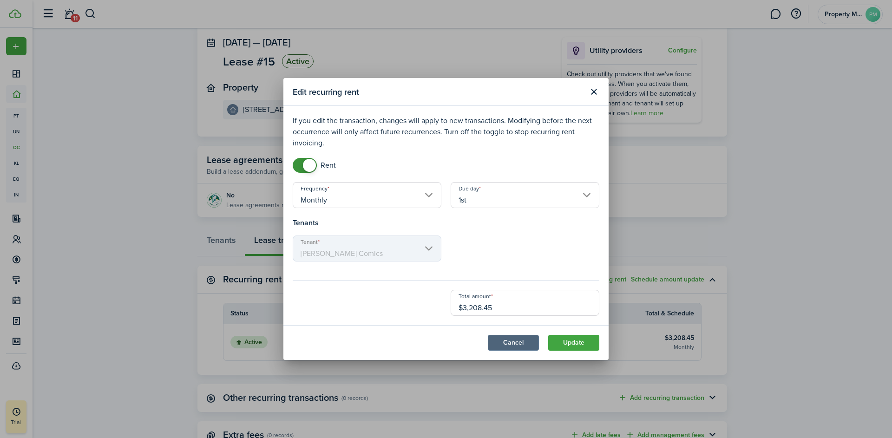
click at [514, 342] on button "Cancel" at bounding box center [513, 343] width 51 height 16
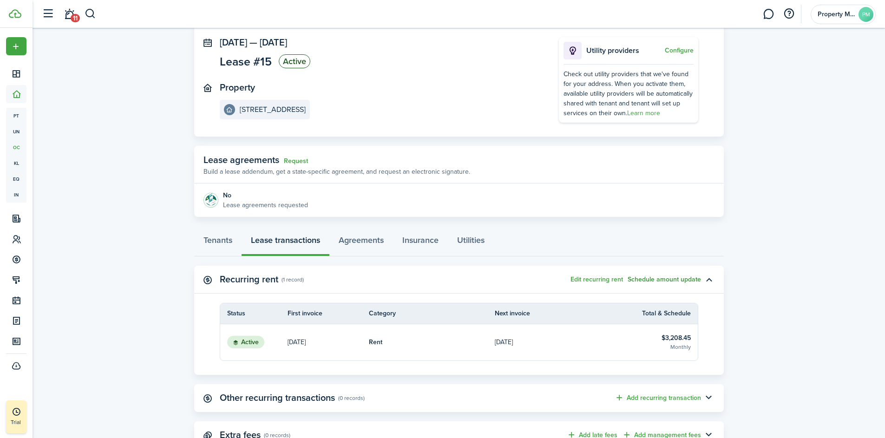
click at [651, 281] on button "Schedule amount update" at bounding box center [664, 279] width 73 height 7
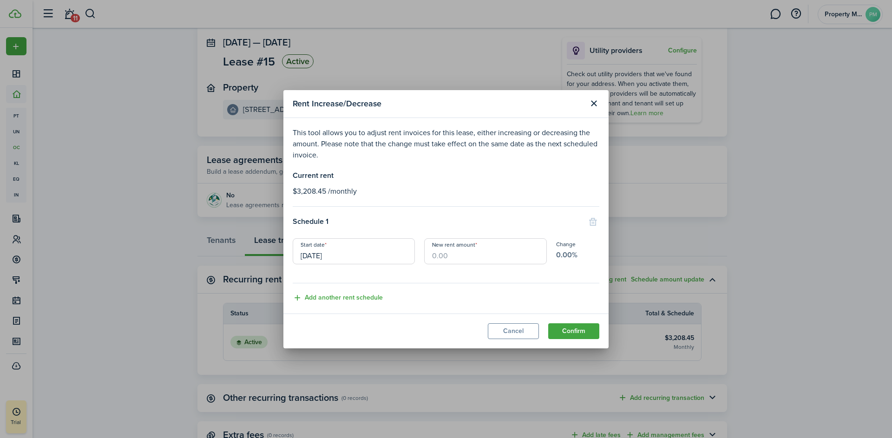
click at [341, 257] on input "[DATE]" at bounding box center [354, 251] width 122 height 26
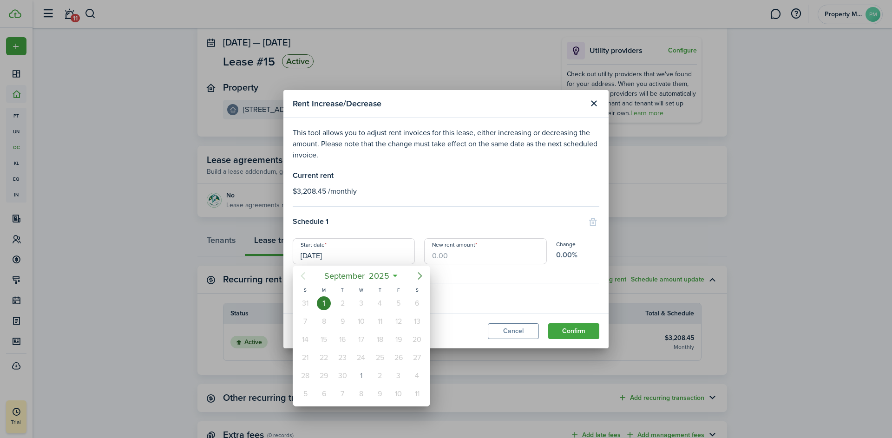
click at [420, 275] on icon "Next page" at bounding box center [420, 275] width 4 height 7
click at [377, 303] on div "1" at bounding box center [380, 303] width 14 height 14
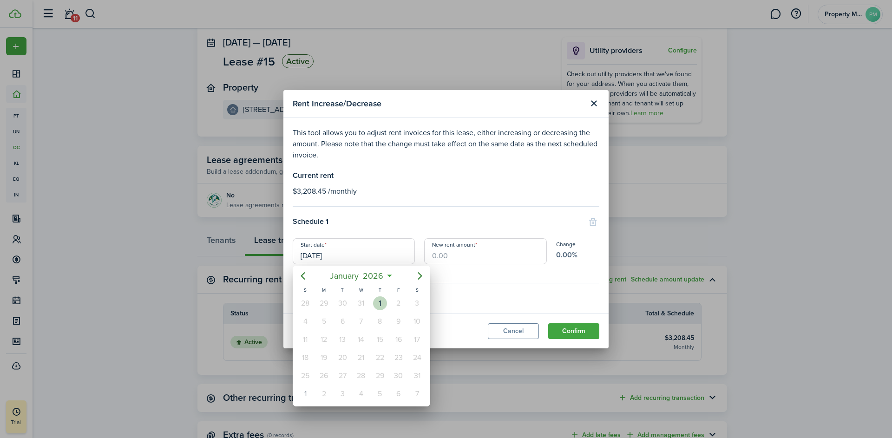
type input "[DATE]"
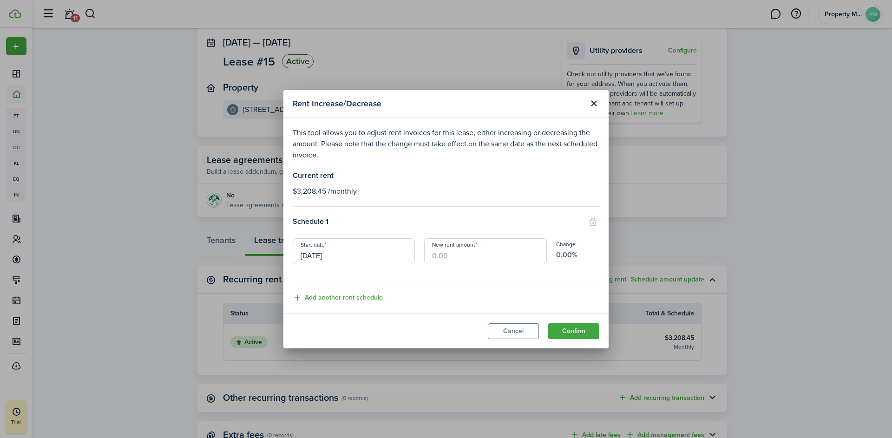
click at [446, 256] on input "New rent amount" at bounding box center [485, 251] width 122 height 26
type input "$3,276.00"
click at [590, 331] on button "Confirm" at bounding box center [573, 331] width 51 height 16
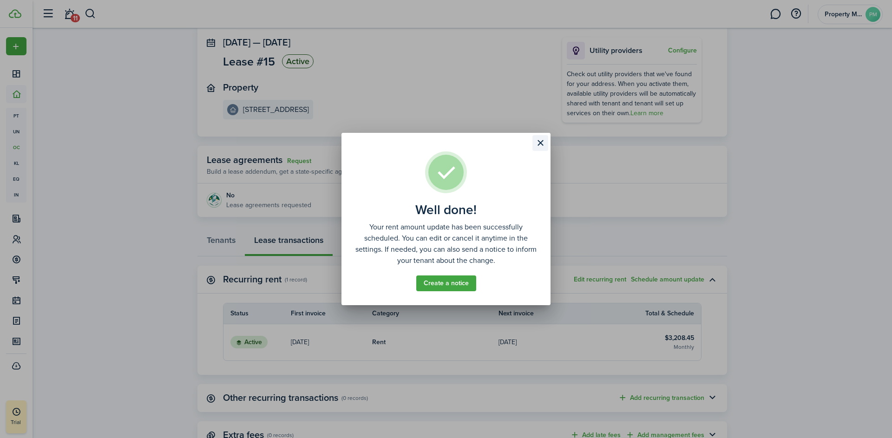
click at [538, 141] on button "Close modal" at bounding box center [540, 143] width 16 height 16
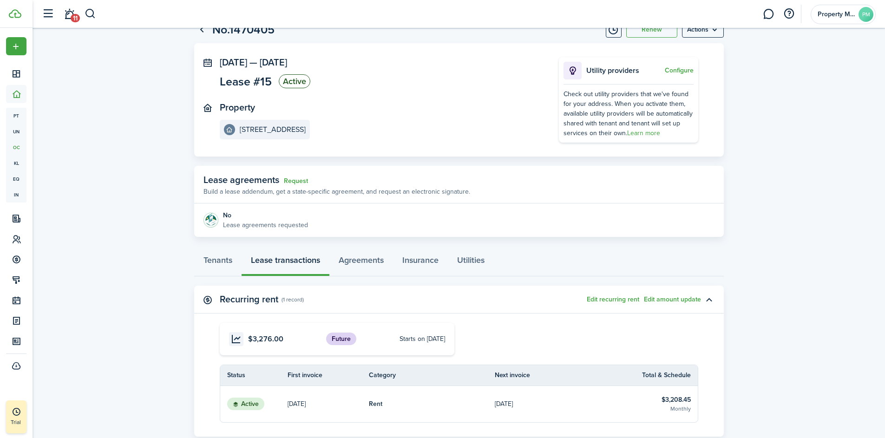
scroll to position [0, 0]
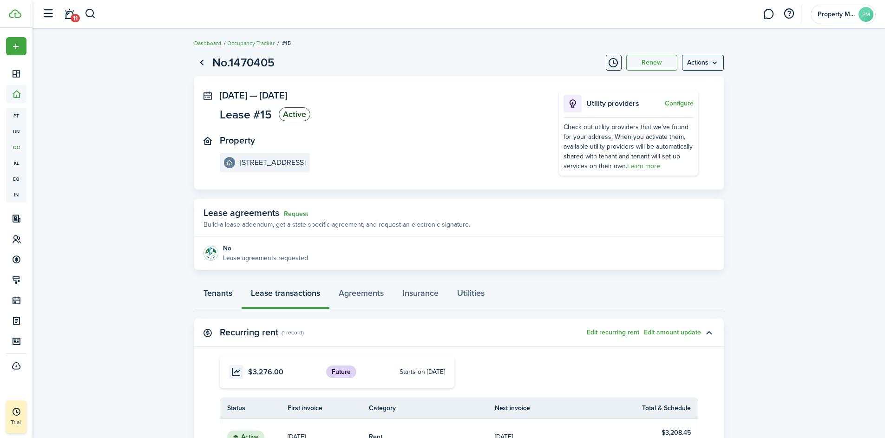
click at [231, 299] on link "Tenants" at bounding box center [217, 296] width 47 height 28
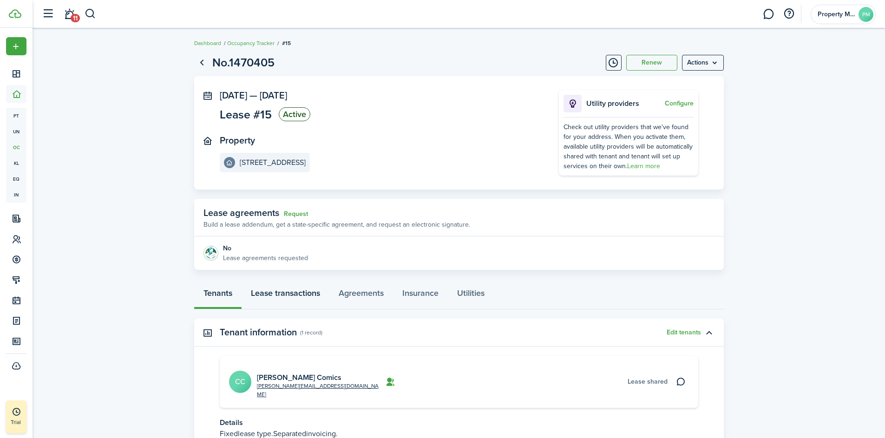
click at [294, 296] on link "Lease transactions" at bounding box center [286, 296] width 88 height 28
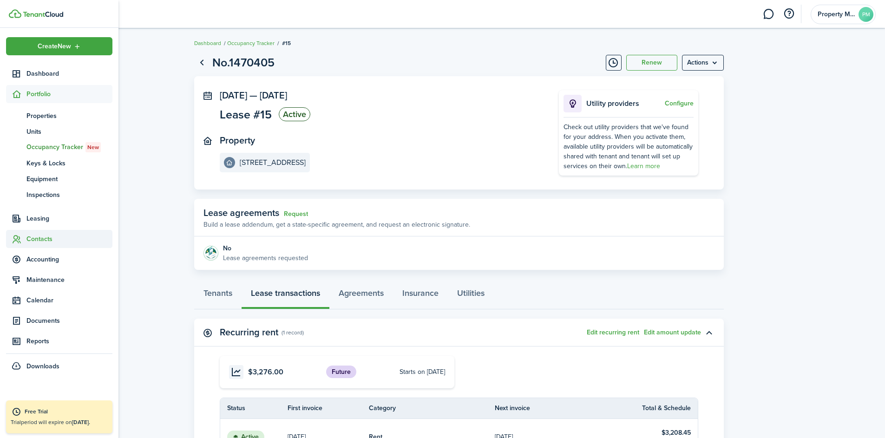
click at [45, 242] on span "Contacts" at bounding box center [69, 239] width 86 height 10
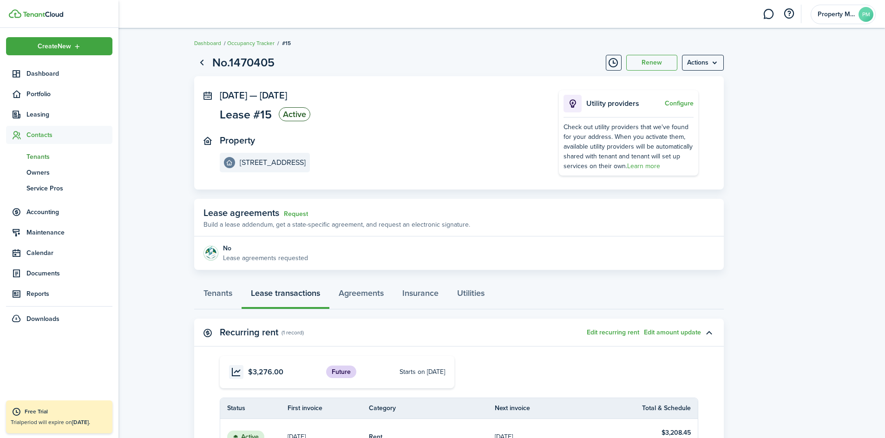
click at [46, 158] on span "Tenants" at bounding box center [69, 157] width 86 height 10
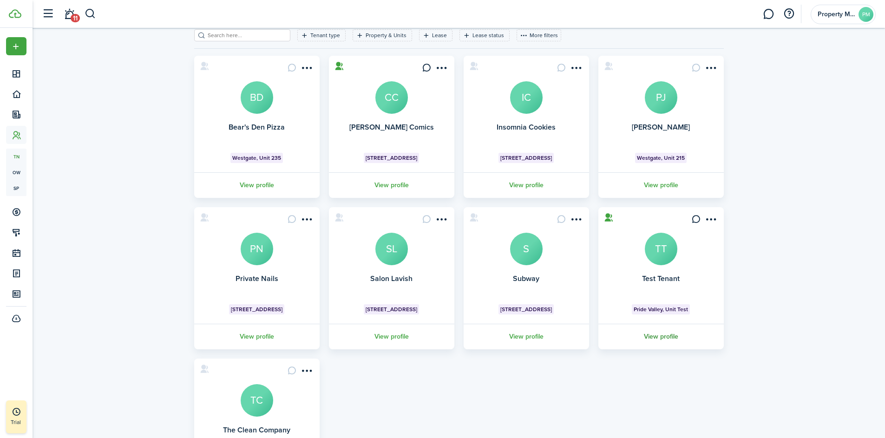
scroll to position [43, 0]
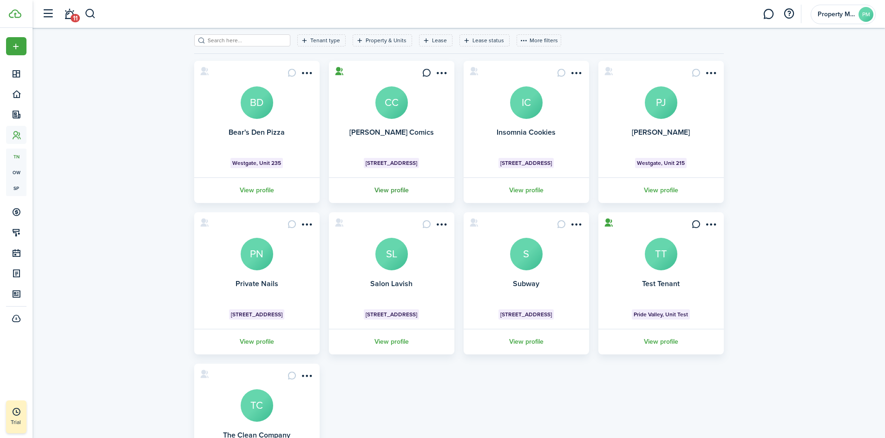
click at [392, 191] on link "View profile" at bounding box center [392, 190] width 128 height 26
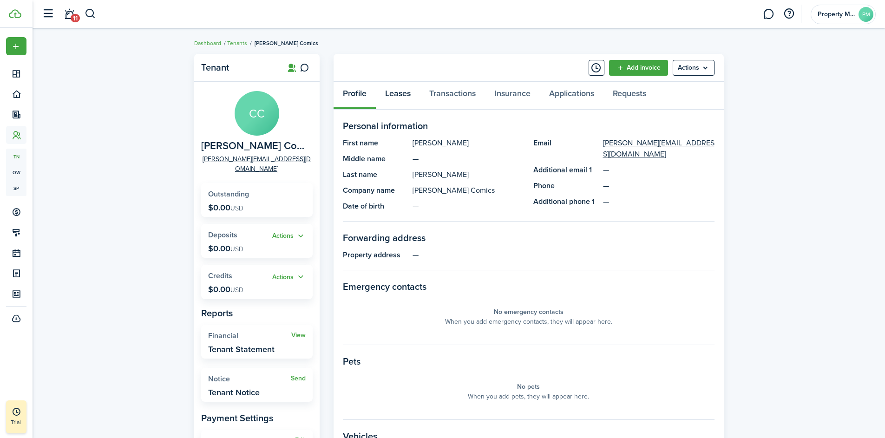
click at [400, 90] on link "Leases" at bounding box center [398, 96] width 44 height 28
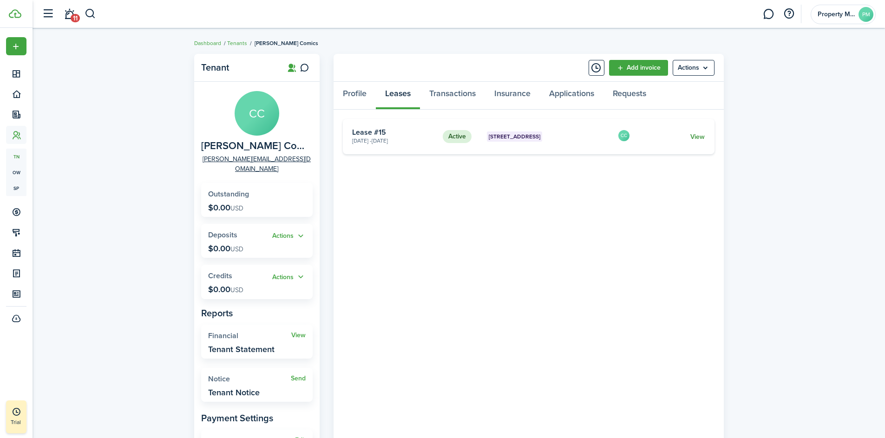
click at [702, 138] on link "View" at bounding box center [697, 137] width 14 height 10
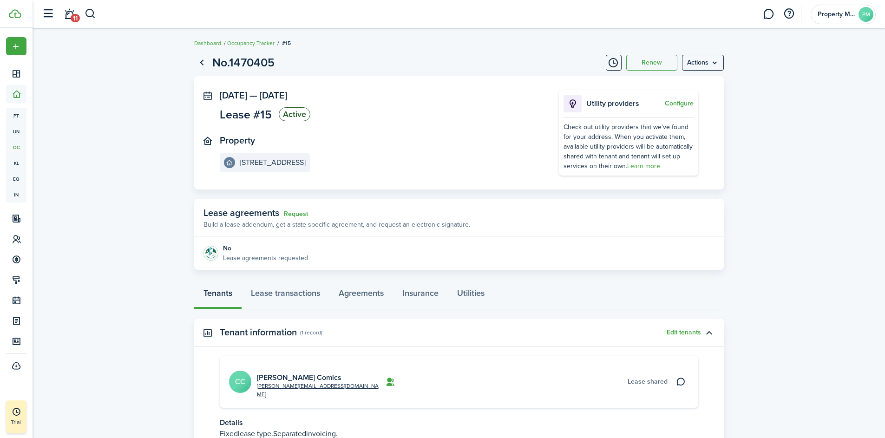
scroll to position [67, 0]
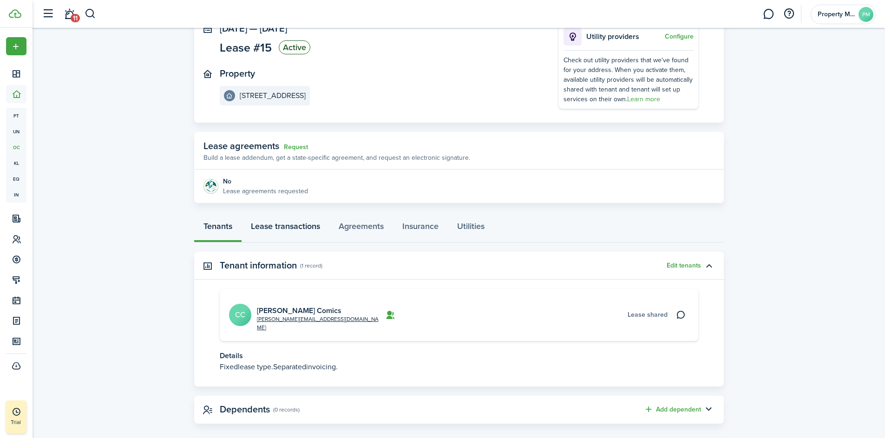
click at [306, 228] on link "Lease transactions" at bounding box center [286, 229] width 88 height 28
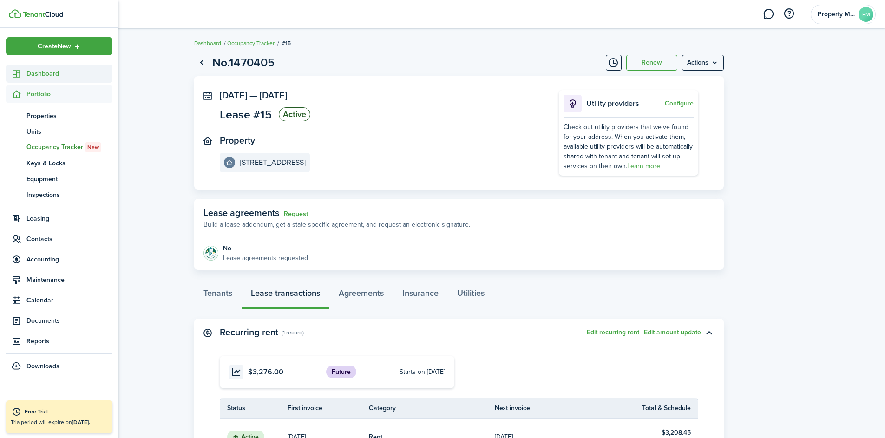
click at [29, 74] on span "Dashboard" at bounding box center [69, 74] width 86 height 10
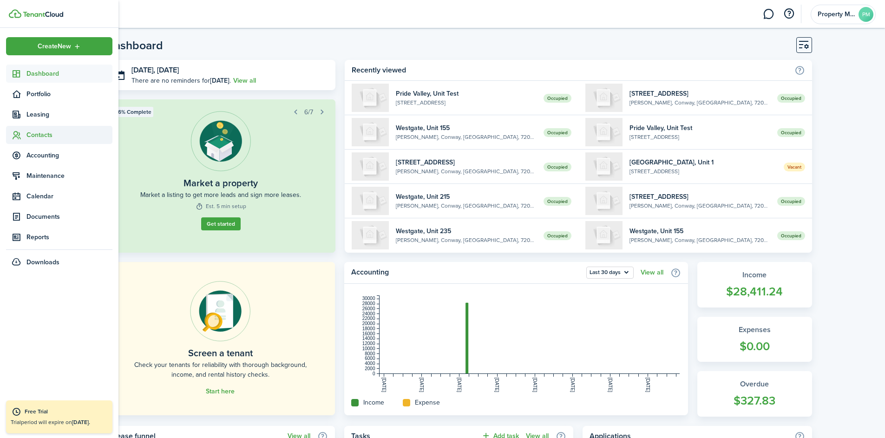
click at [40, 132] on span "Contacts" at bounding box center [69, 135] width 86 height 10
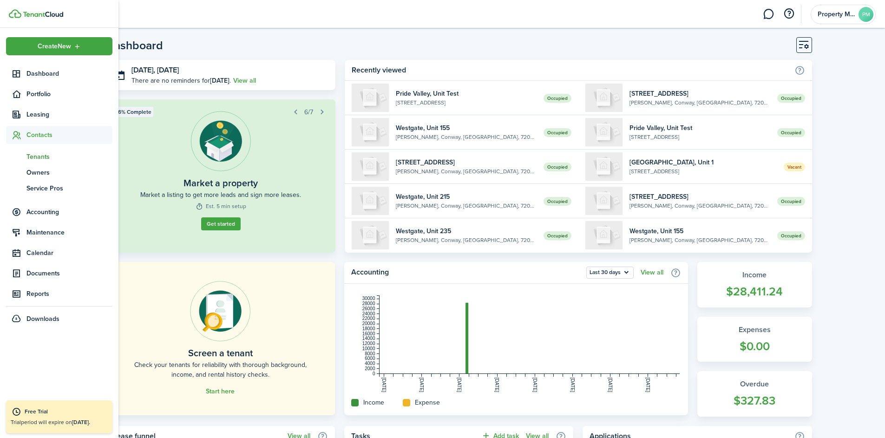
click at [47, 157] on span "Tenants" at bounding box center [69, 157] width 86 height 10
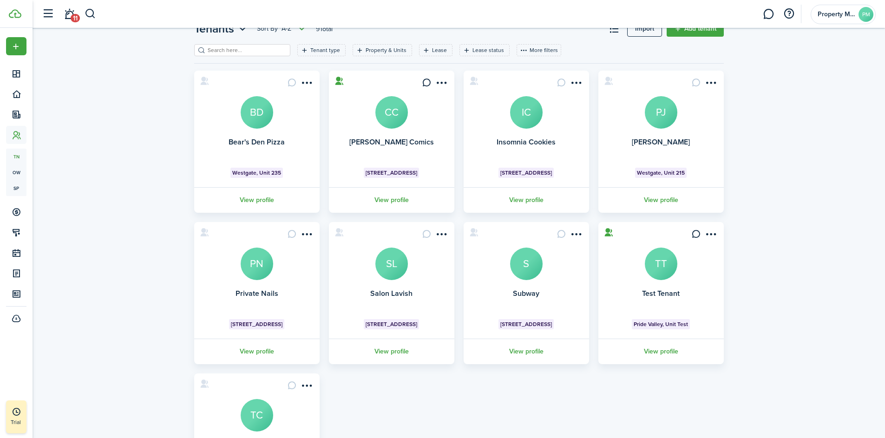
scroll to position [35, 0]
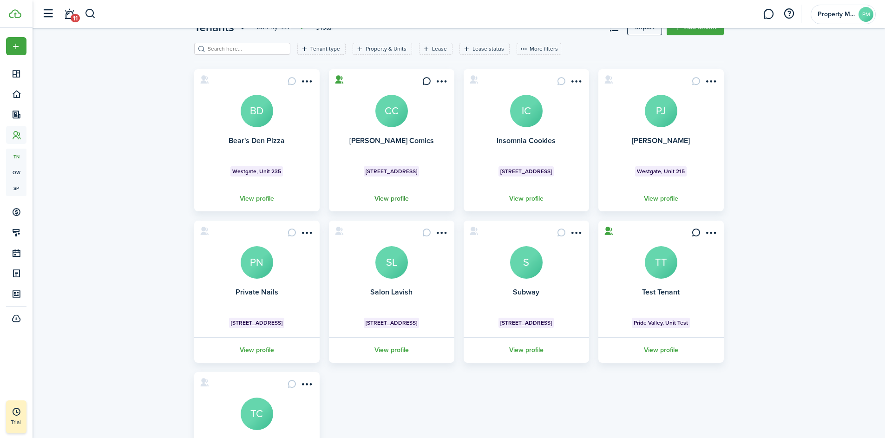
click at [388, 201] on link "View profile" at bounding box center [392, 199] width 128 height 26
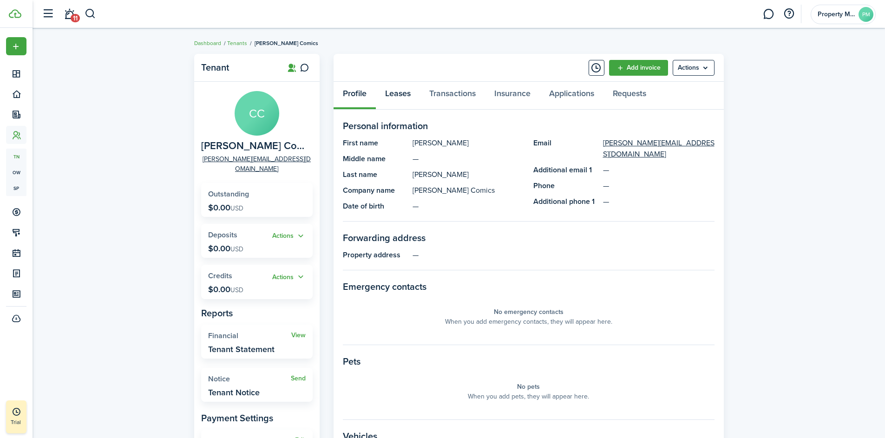
click at [401, 98] on link "Leases" at bounding box center [398, 96] width 44 height 28
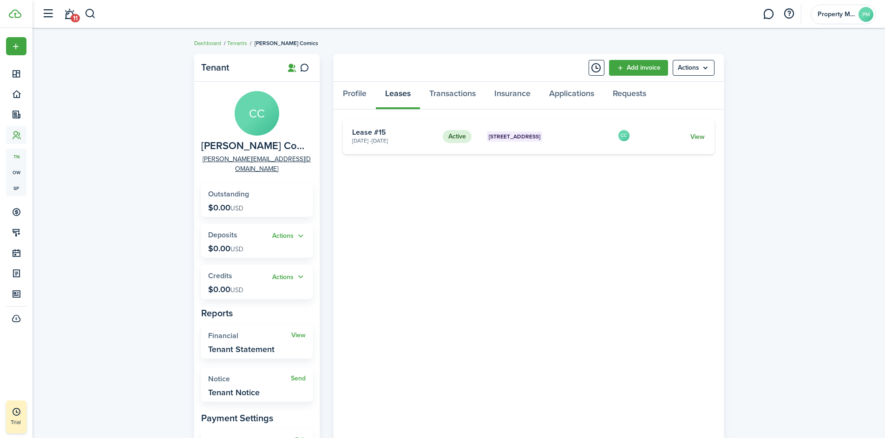
click at [698, 138] on link "View" at bounding box center [697, 137] width 14 height 10
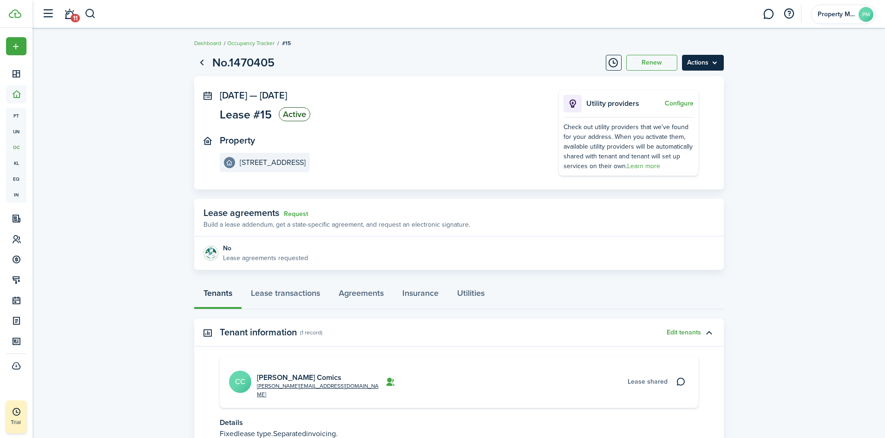
click at [704, 63] on menu-btn "Actions" at bounding box center [703, 63] width 42 height 16
click at [764, 100] on lease-view "No.1470405 Renew Actions [DATE] — [DATE] Lease #15 Active Property Westgate, Un…" at bounding box center [459, 272] width 853 height 446
click at [287, 301] on link "Lease transactions" at bounding box center [286, 296] width 88 height 28
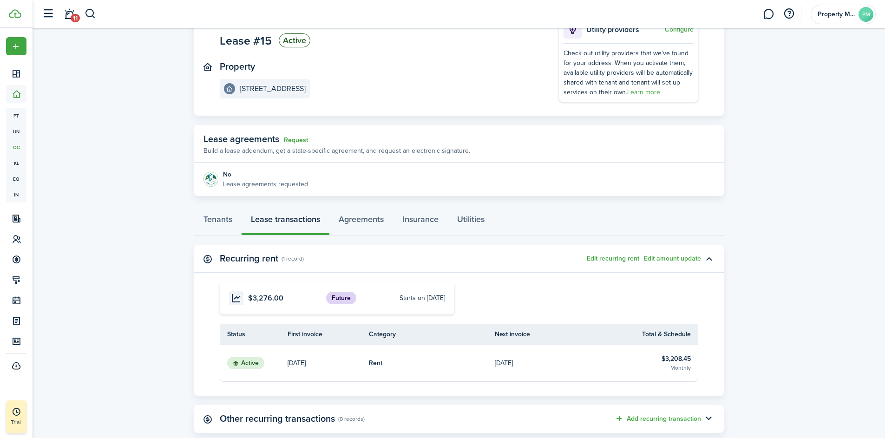
scroll to position [79, 0]
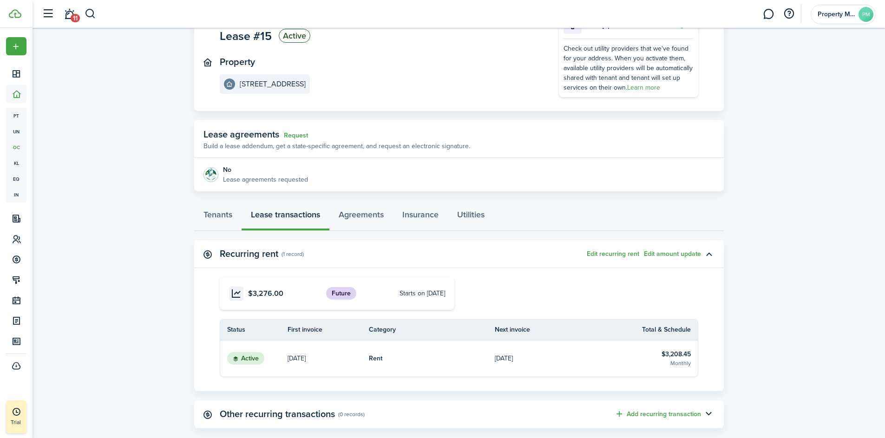
click at [464, 361] on link "Rent" at bounding box center [432, 359] width 126 height 36
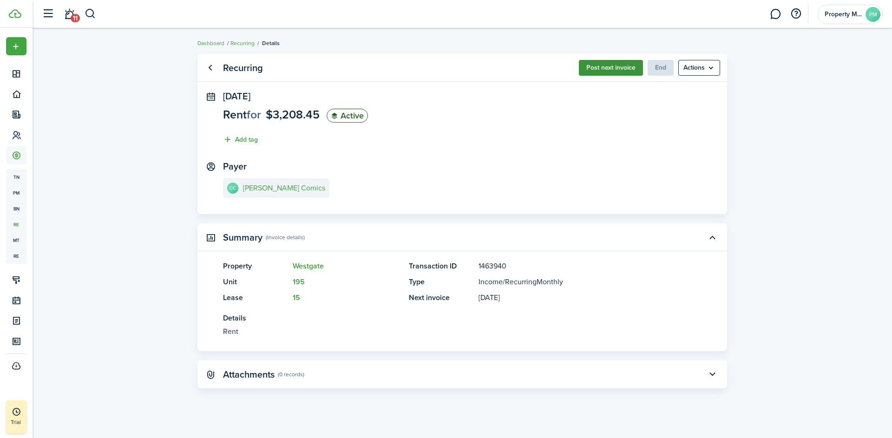
click at [614, 71] on button "Post next invoice" at bounding box center [611, 68] width 64 height 16
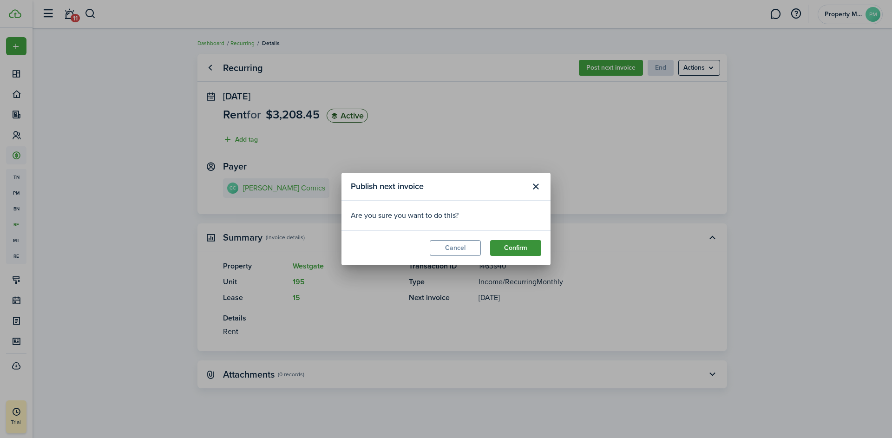
click at [517, 242] on button "Confirm" at bounding box center [515, 248] width 51 height 16
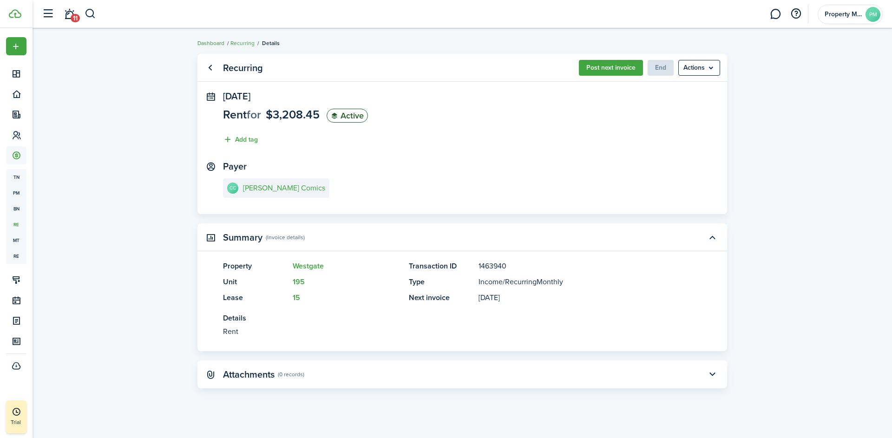
click at [214, 44] on link "Dashboard" at bounding box center [210, 43] width 27 height 8
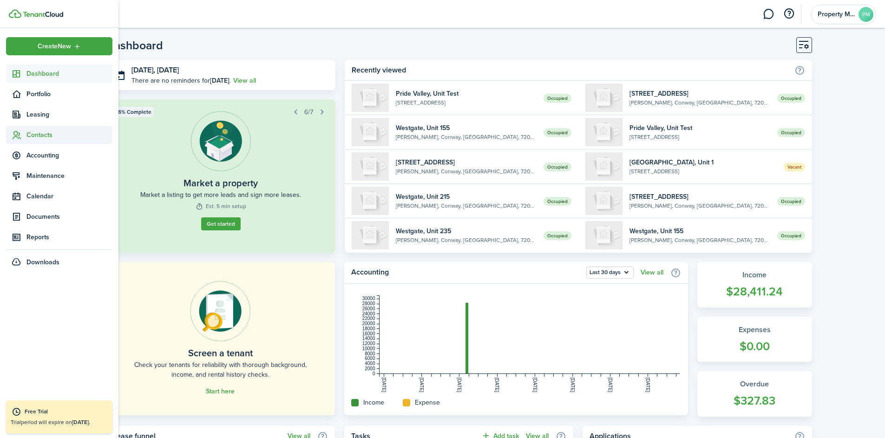
click at [41, 135] on span "Contacts" at bounding box center [69, 135] width 86 height 10
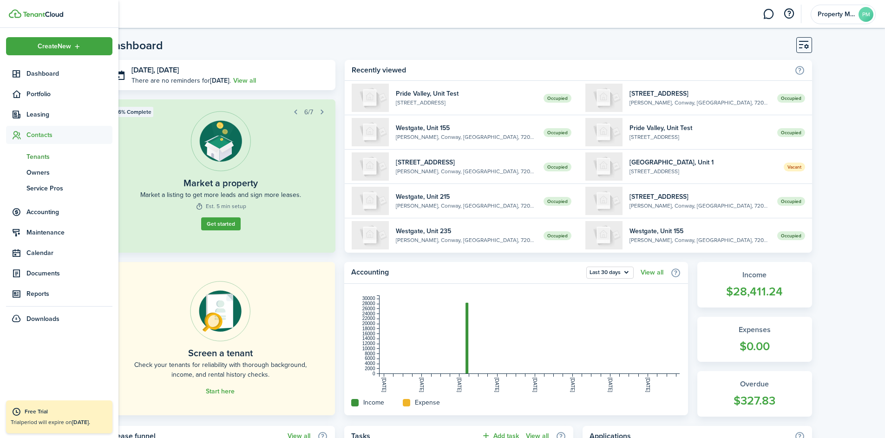
click at [47, 158] on span "Tenants" at bounding box center [69, 157] width 86 height 10
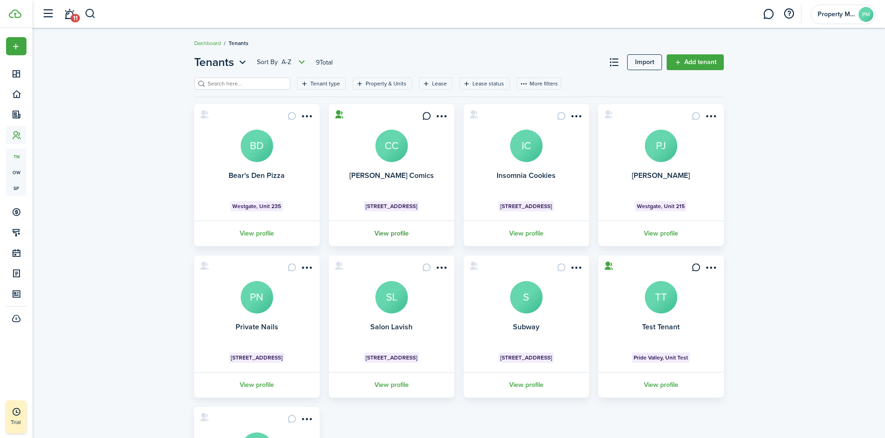
click at [388, 231] on link "View profile" at bounding box center [392, 234] width 128 height 26
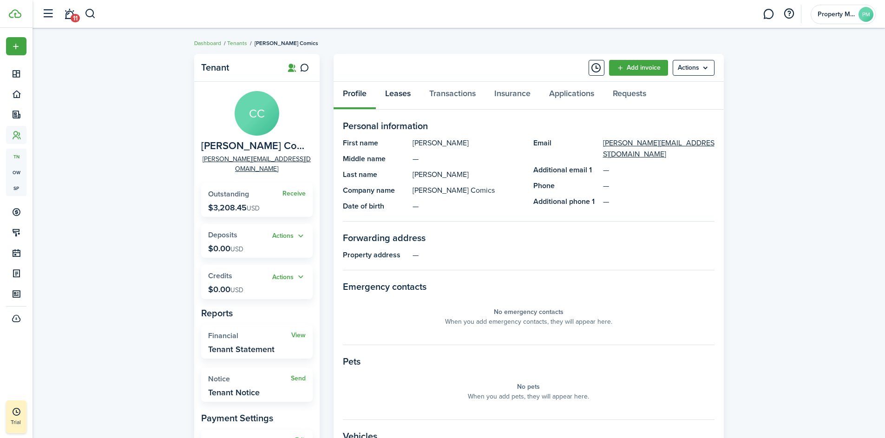
click at [394, 94] on link "Leases" at bounding box center [398, 96] width 44 height 28
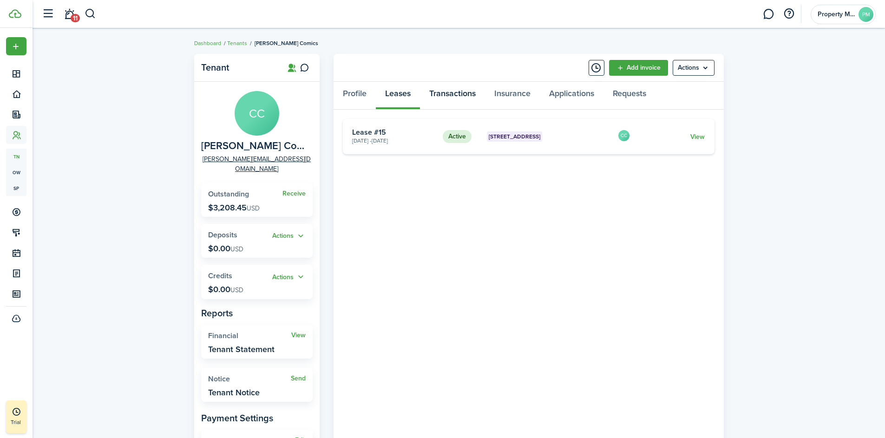
click at [456, 92] on link "Transactions" at bounding box center [452, 96] width 65 height 28
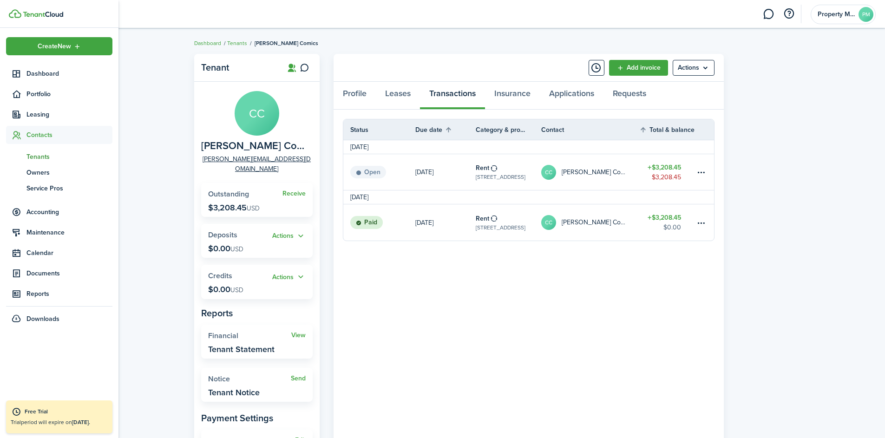
click at [39, 157] on span "Tenants" at bounding box center [69, 157] width 86 height 10
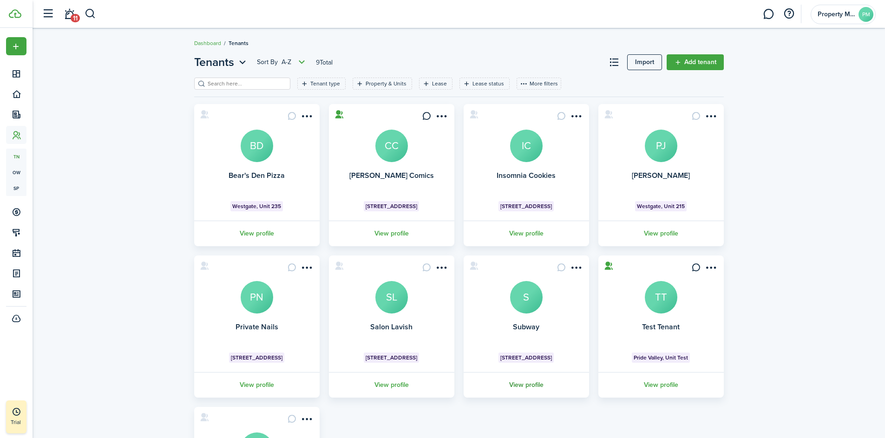
click at [535, 384] on link "View profile" at bounding box center [526, 385] width 128 height 26
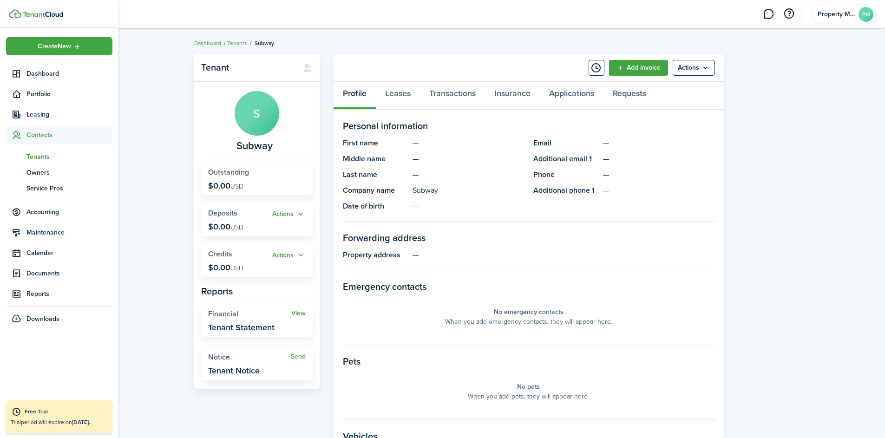
click at [39, 74] on span "Dashboard" at bounding box center [69, 74] width 86 height 10
